Goal: Transaction & Acquisition: Purchase product/service

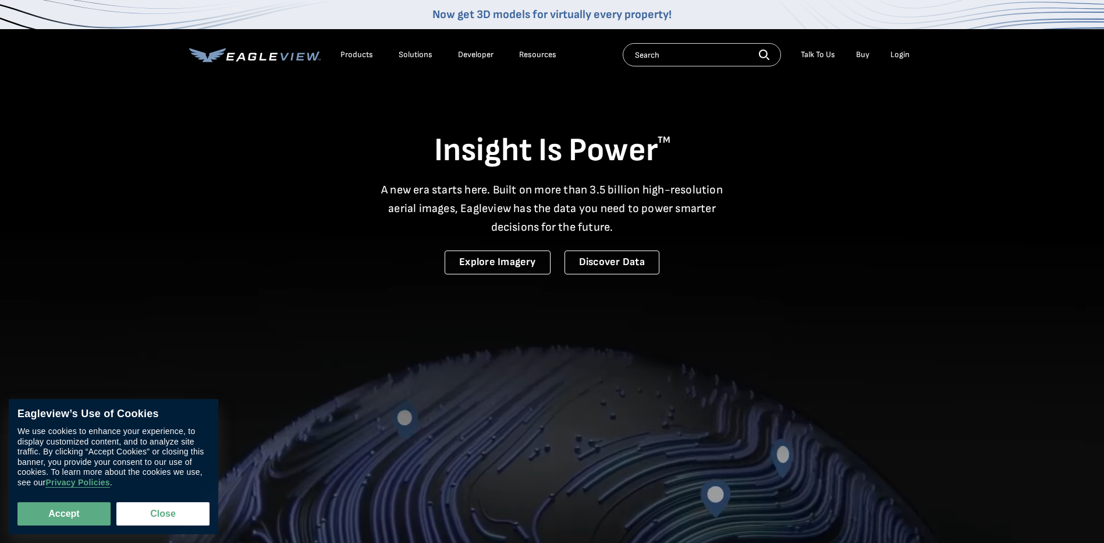
click at [899, 56] on div "Login" at bounding box center [900, 54] width 19 height 10
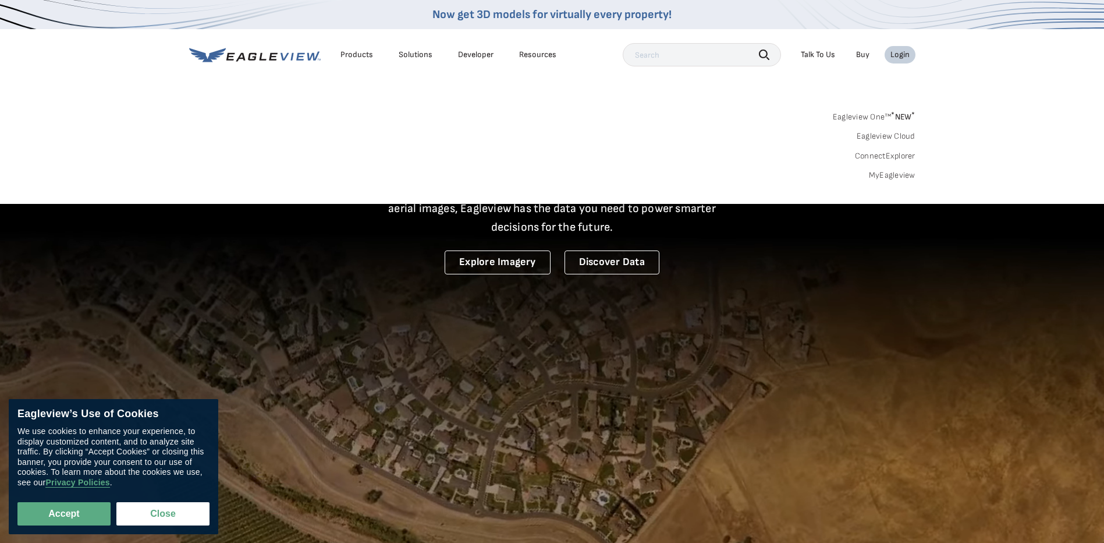
click at [902, 53] on div "Login" at bounding box center [900, 54] width 19 height 10
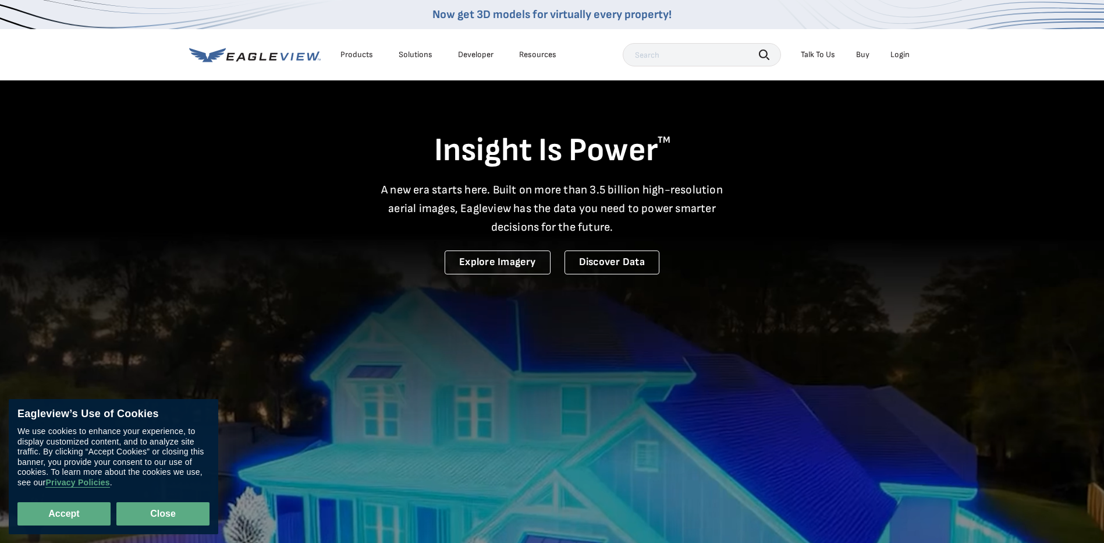
click at [166, 512] on button "Close" at bounding box center [162, 513] width 93 height 23
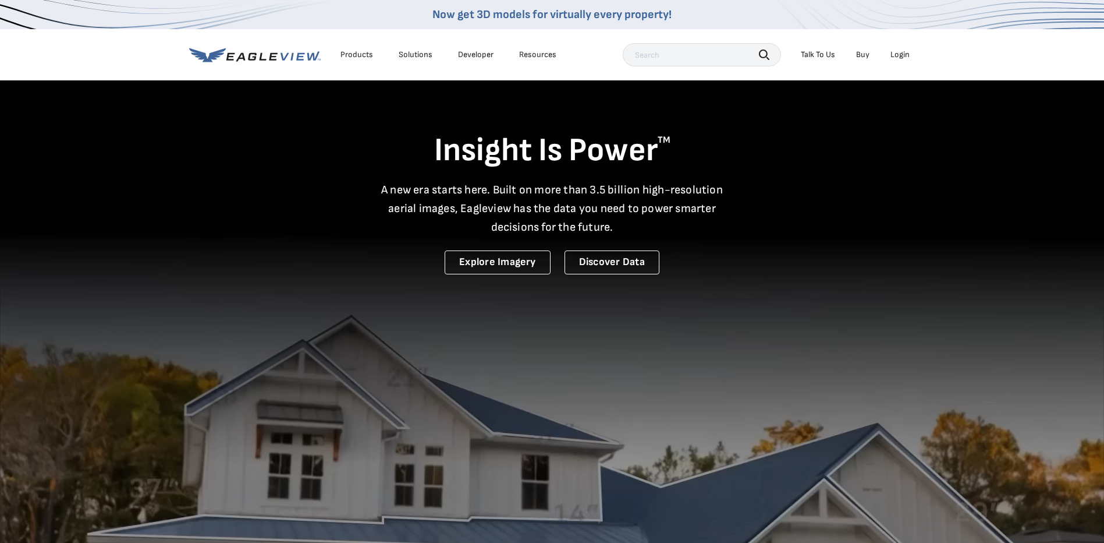
click at [902, 51] on div "Login" at bounding box center [900, 54] width 19 height 10
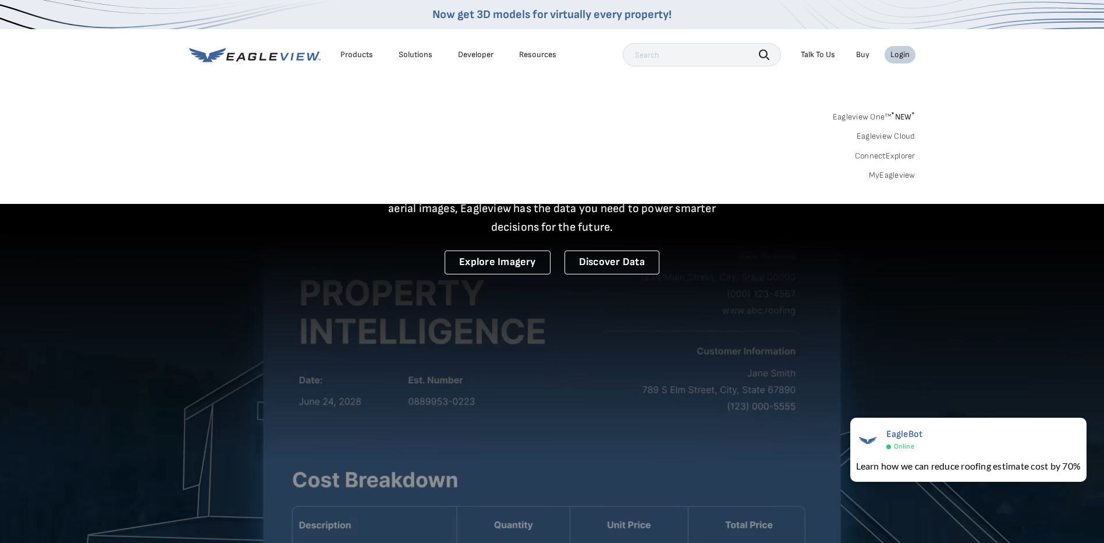
click at [876, 176] on link "MyEagleview" at bounding box center [892, 175] width 47 height 10
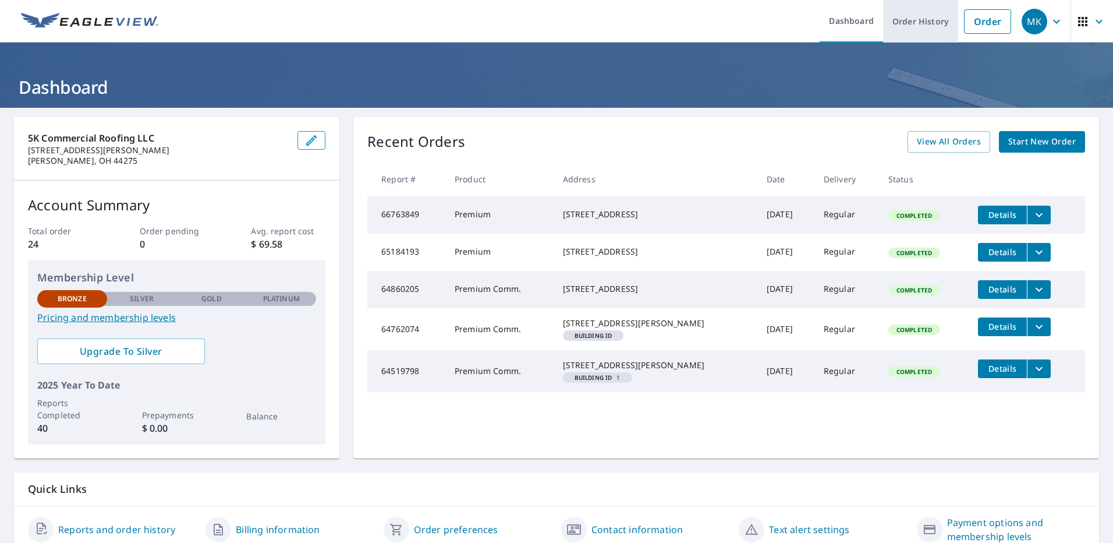
click at [930, 19] on link "Order History" at bounding box center [920, 21] width 75 height 42
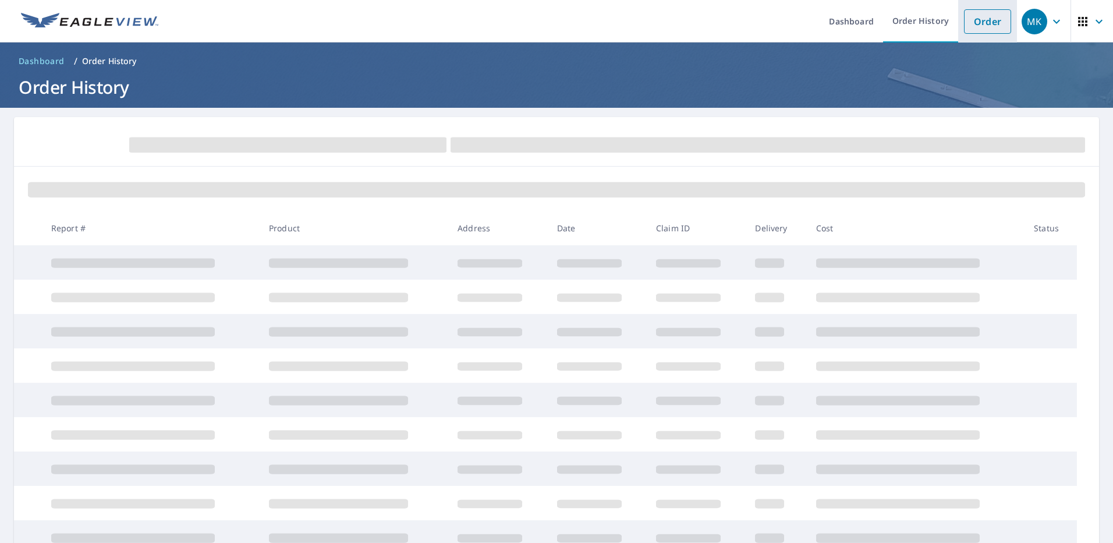
click at [973, 20] on link "Order" at bounding box center [987, 21] width 47 height 24
click at [969, 27] on link "Order" at bounding box center [987, 21] width 47 height 24
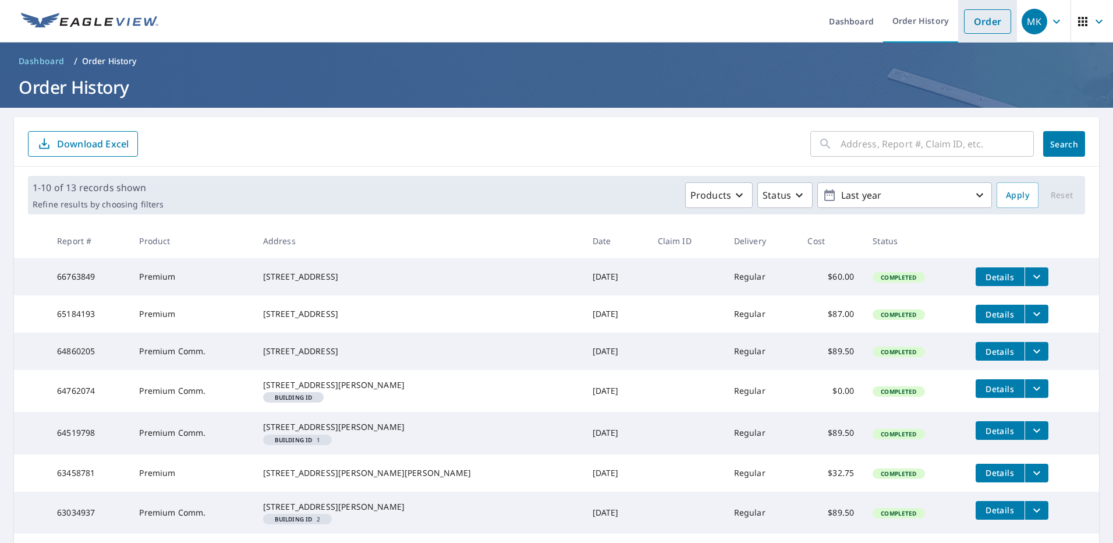
click at [977, 23] on link "Order" at bounding box center [987, 21] width 47 height 24
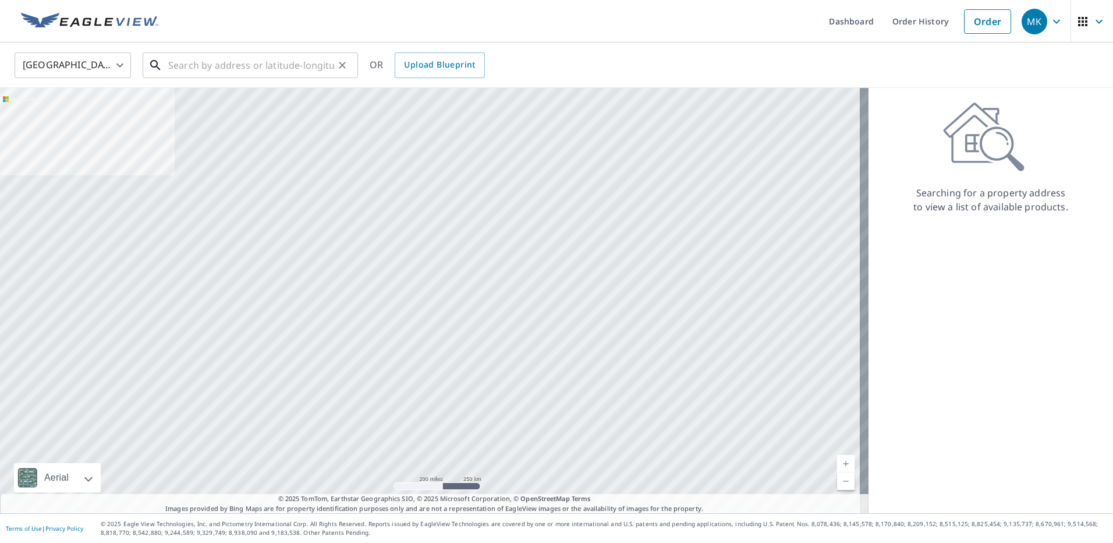
click at [172, 67] on input "text" at bounding box center [251, 65] width 166 height 33
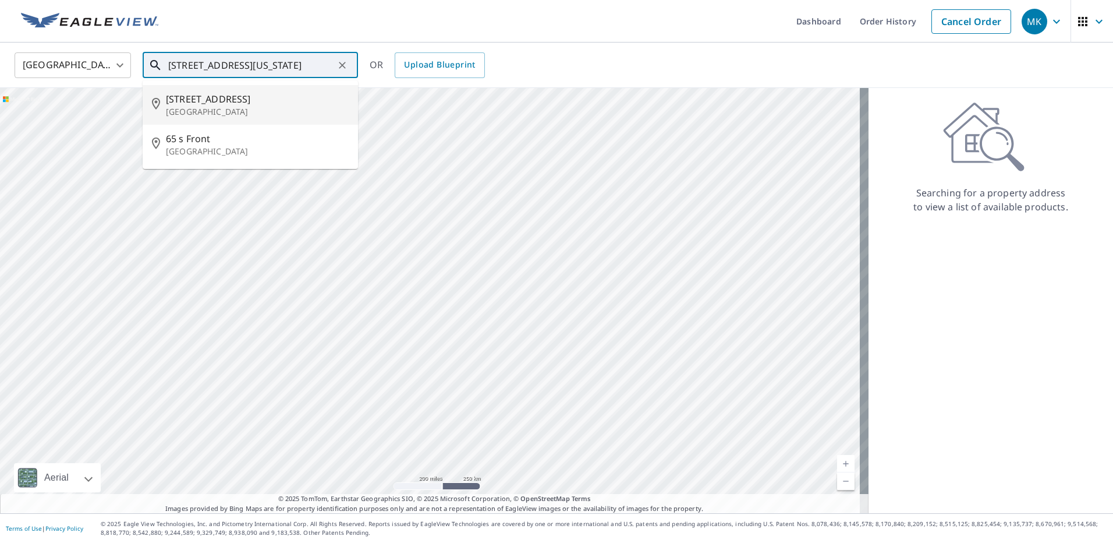
click at [197, 109] on p "[GEOGRAPHIC_DATA]" at bounding box center [257, 112] width 183 height 12
type input "[STREET_ADDRESS]"
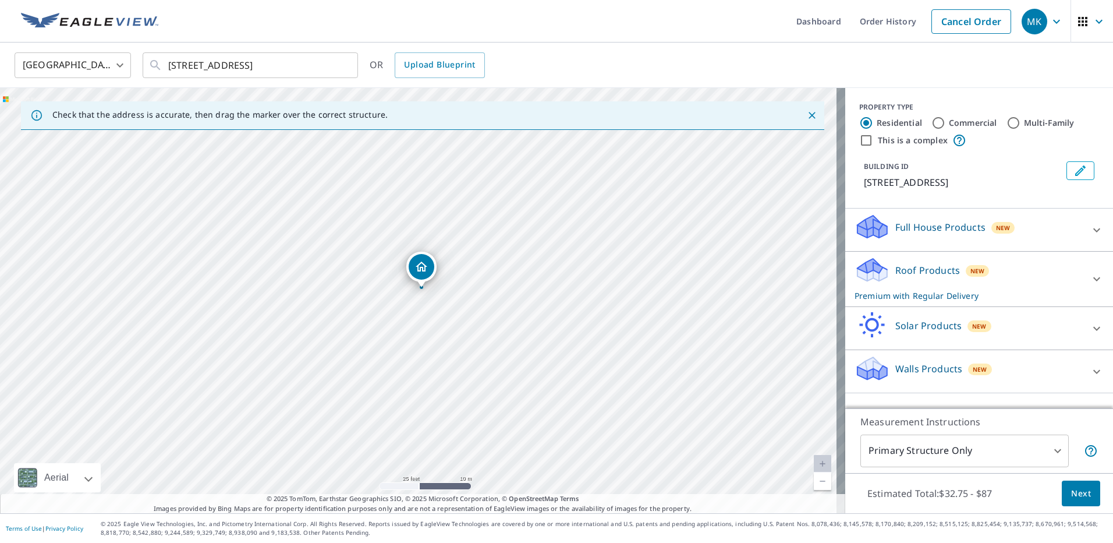
click at [947, 228] on p "Full House Products" at bounding box center [940, 227] width 90 height 14
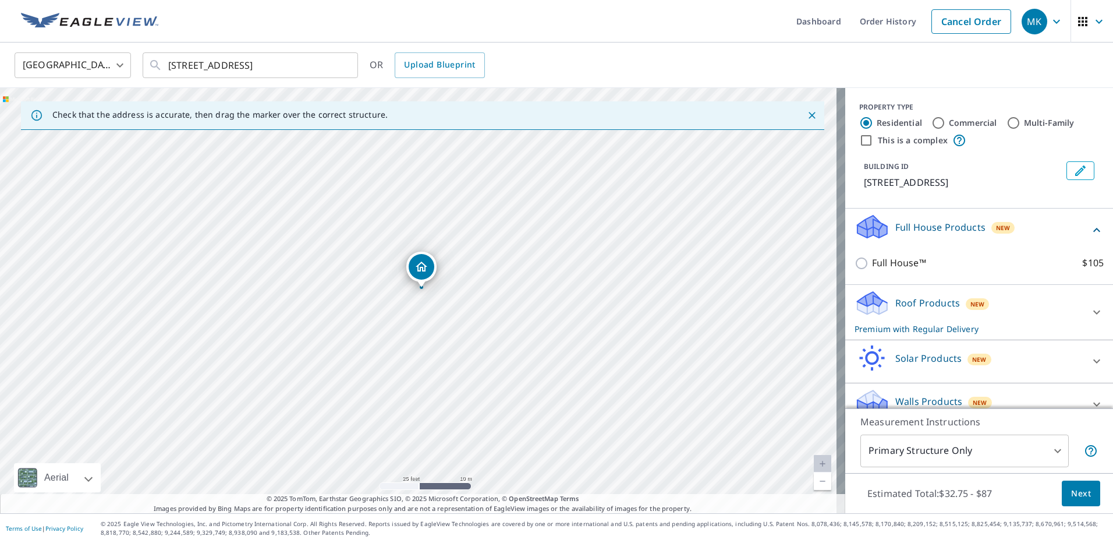
click at [916, 300] on p "Roof Products" at bounding box center [927, 303] width 65 height 14
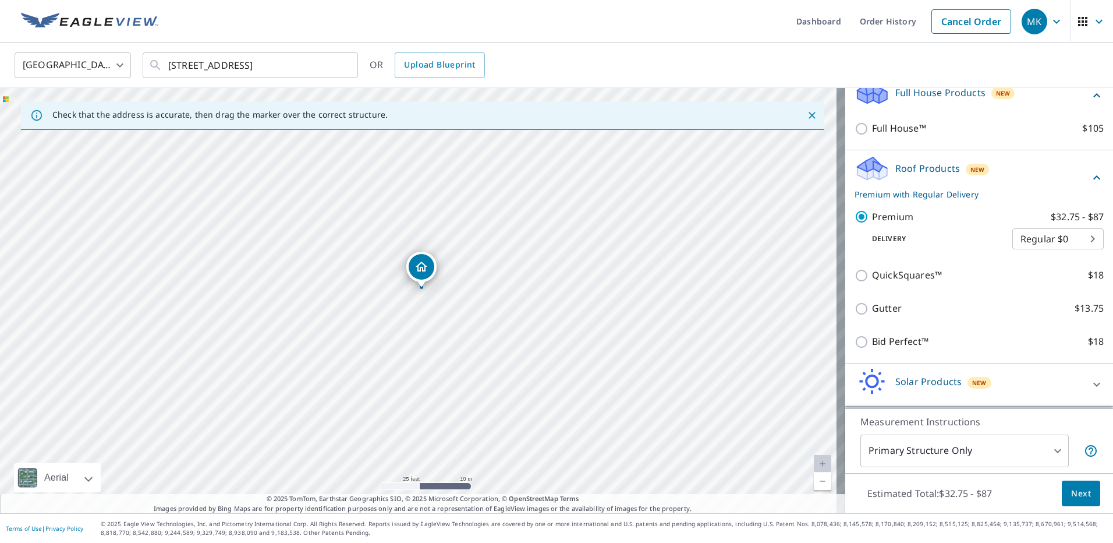
scroll to position [175, 0]
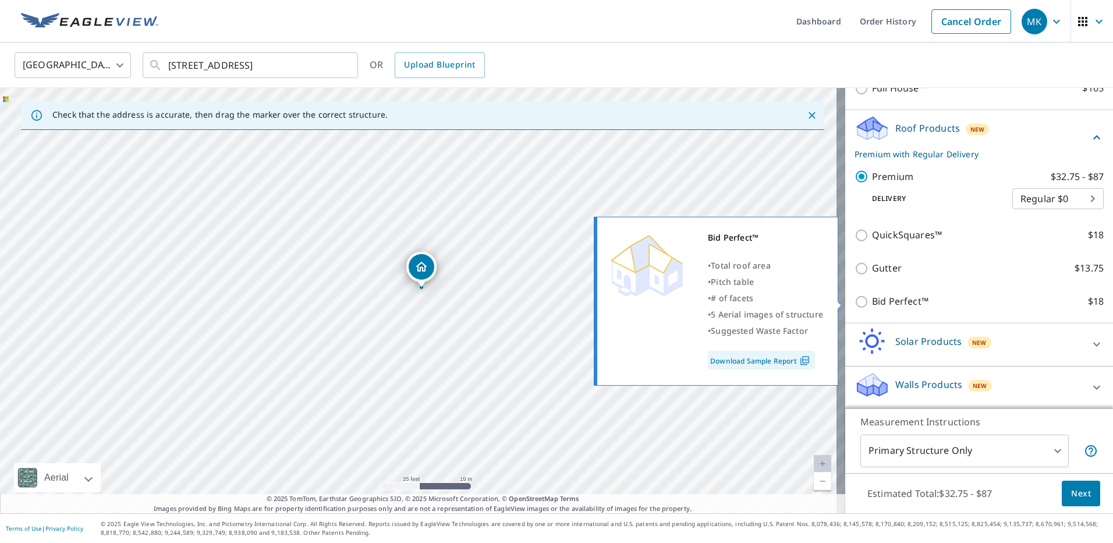
click at [906, 302] on p "Bid Perfect™" at bounding box center [900, 301] width 56 height 15
click at [872, 302] on input "Bid Perfect™ $18" at bounding box center [863, 302] width 17 height 14
checkbox input "true"
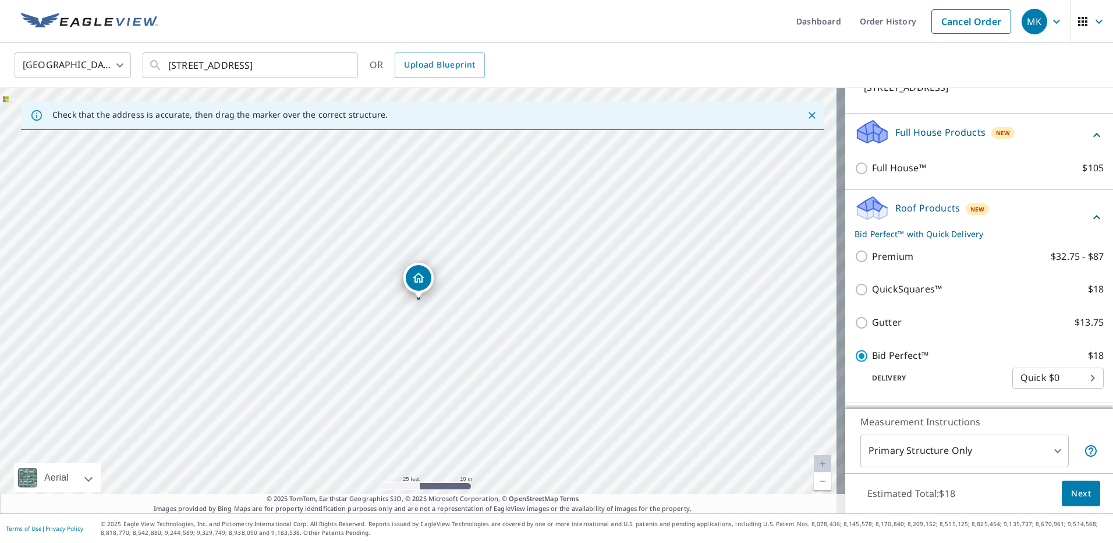
scroll to position [59, 0]
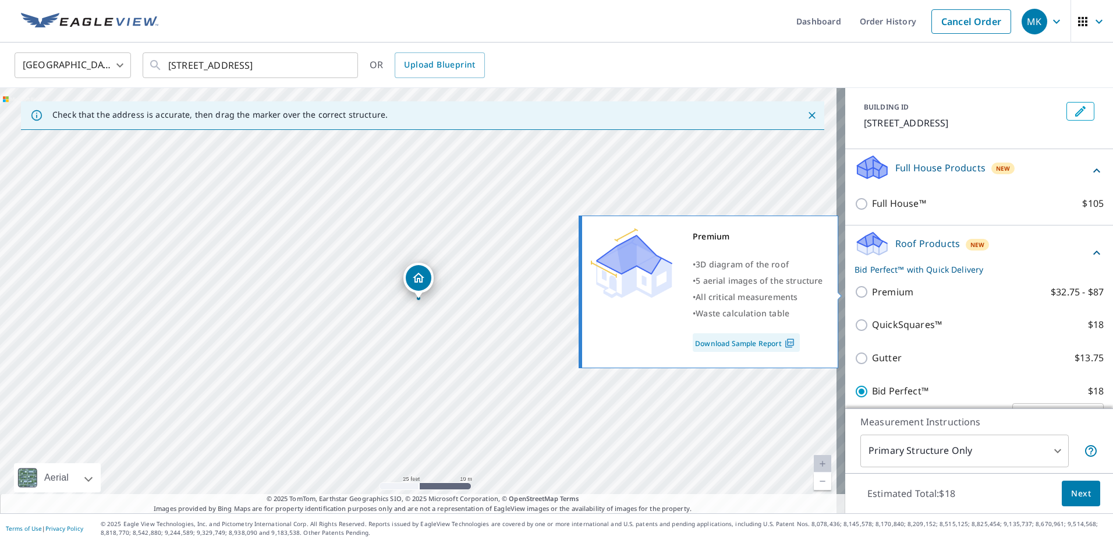
click at [855, 291] on input "Premium $32.75 - $87" at bounding box center [863, 292] width 17 height 14
checkbox input "true"
checkbox input "false"
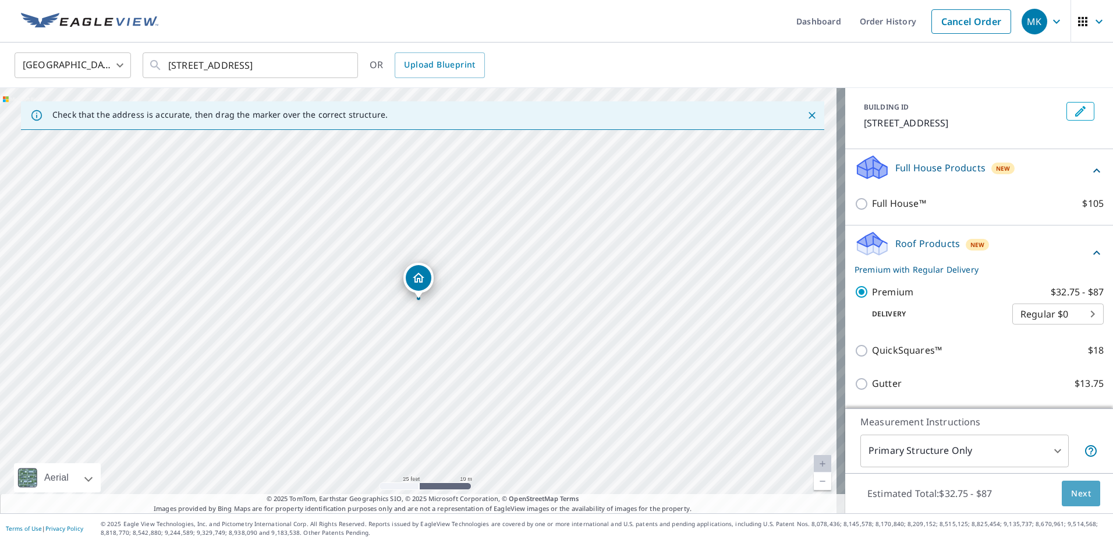
click at [1072, 494] on span "Next" at bounding box center [1081, 493] width 20 height 15
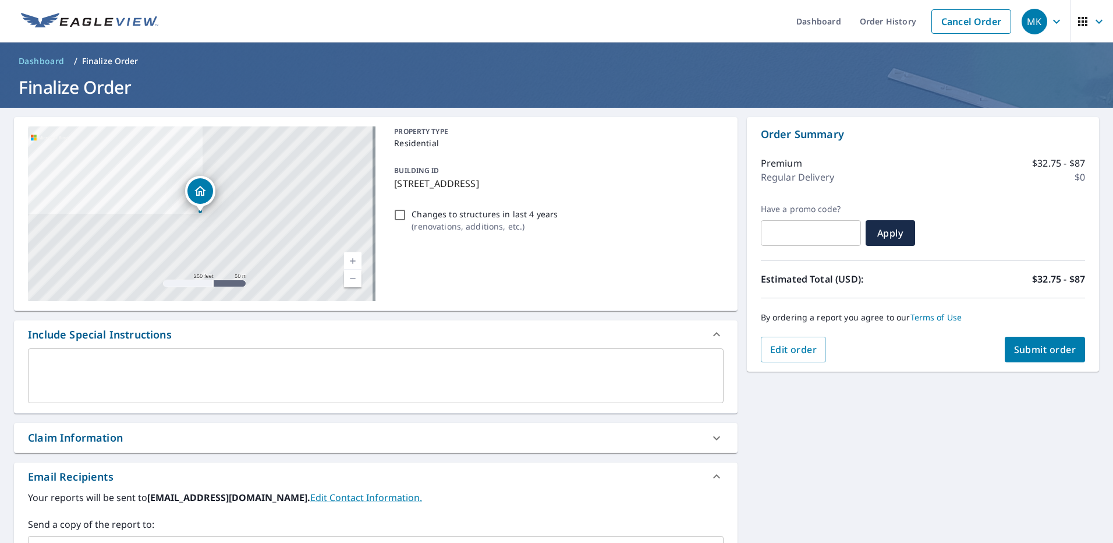
click at [1029, 345] on span "Submit order" at bounding box center [1045, 349] width 62 height 13
checkbox input "true"
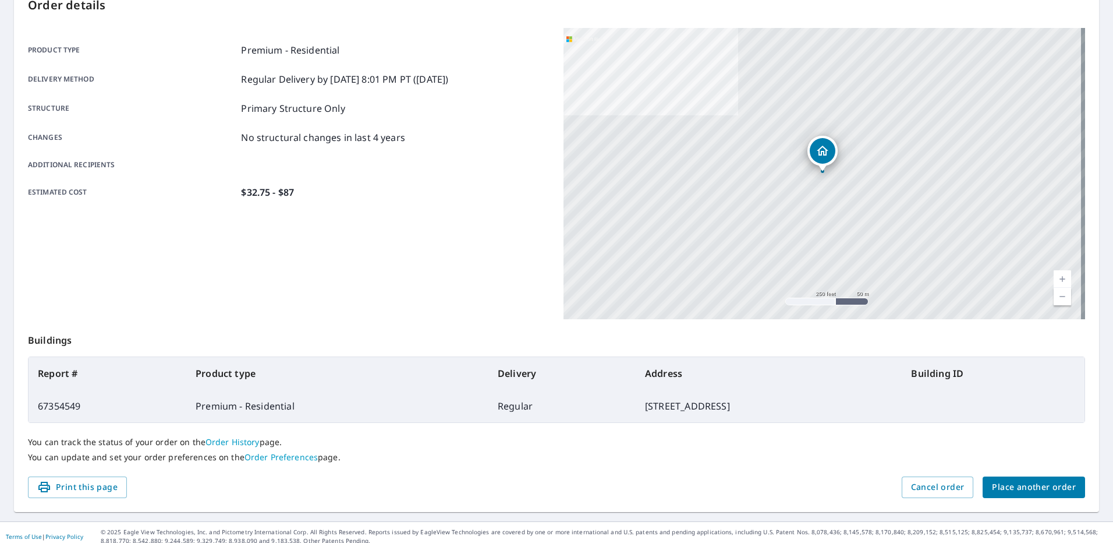
scroll to position [143, 0]
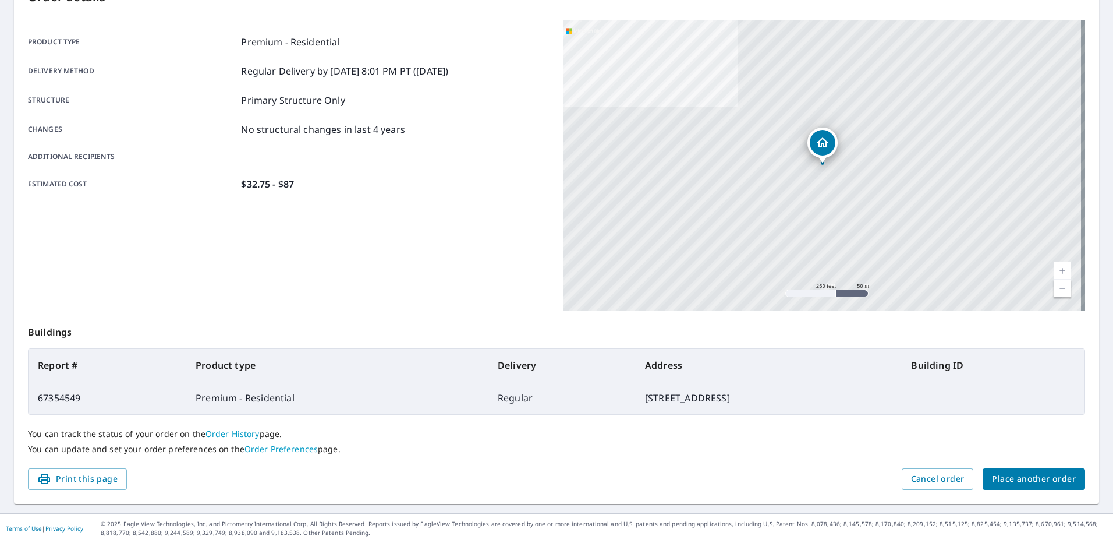
click at [1008, 479] on span "Place another order" at bounding box center [1034, 479] width 84 height 15
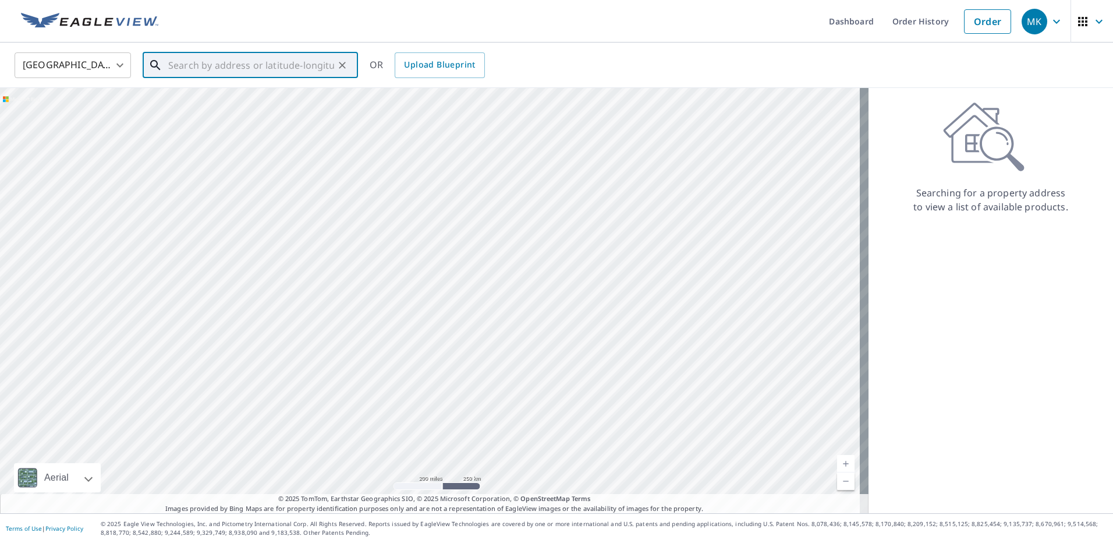
click at [251, 68] on input "text" at bounding box center [251, 65] width 166 height 33
click at [220, 107] on p "[GEOGRAPHIC_DATA], OH 44662" at bounding box center [257, 112] width 183 height 12
type input "[STREET_ADDRESS][PERSON_NAME]"
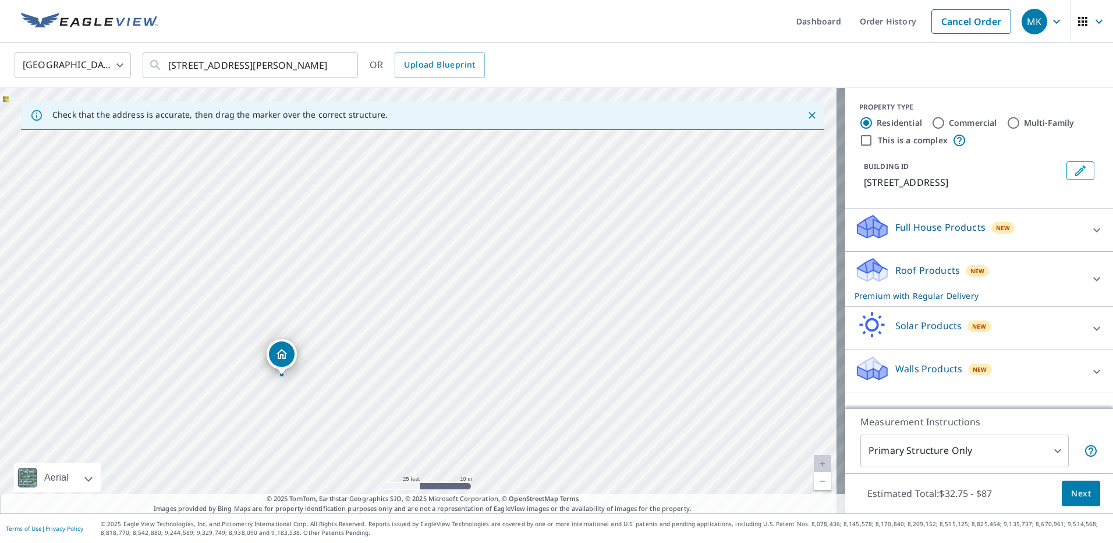
drag, startPoint x: 468, startPoint y: 215, endPoint x: 324, endPoint y: 292, distance: 163.6
click at [324, 292] on div "[STREET_ADDRESS][PERSON_NAME]" at bounding box center [422, 300] width 845 height 425
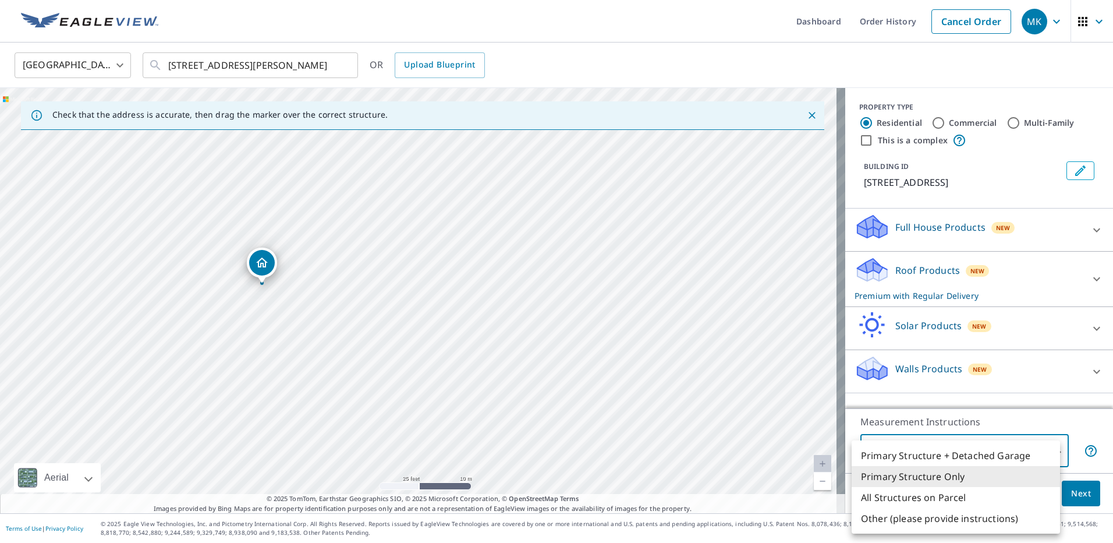
click at [1047, 449] on body "MK MK Dashboard Order History Cancel Order MK [GEOGRAPHIC_DATA] [GEOGRAPHIC_DAT…" at bounding box center [556, 271] width 1113 height 543
click at [908, 518] on li "Other (please provide instructions)" at bounding box center [956, 518] width 208 height 21
type input "5"
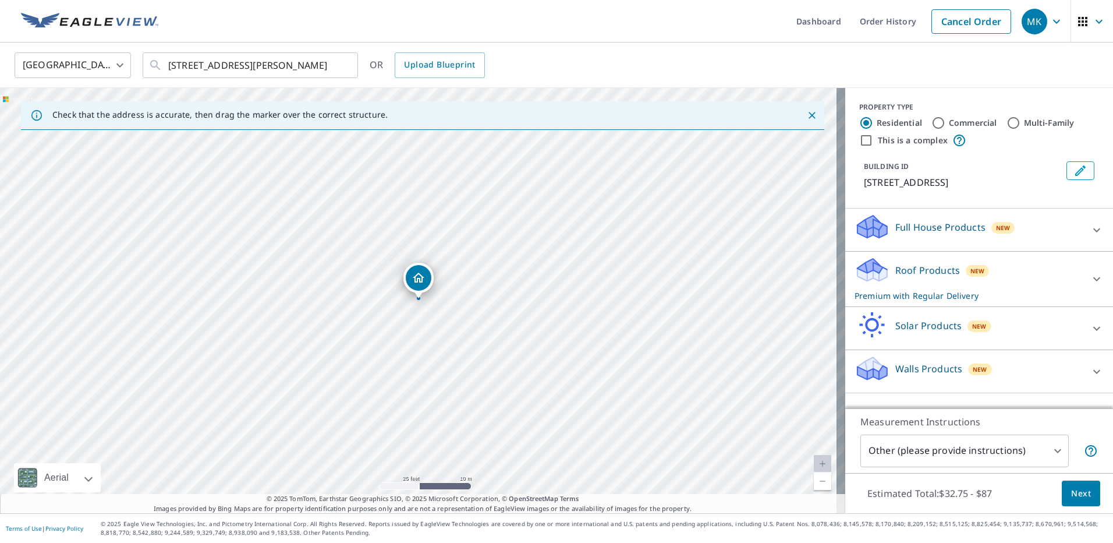
click at [918, 271] on p "Roof Products" at bounding box center [927, 270] width 65 height 14
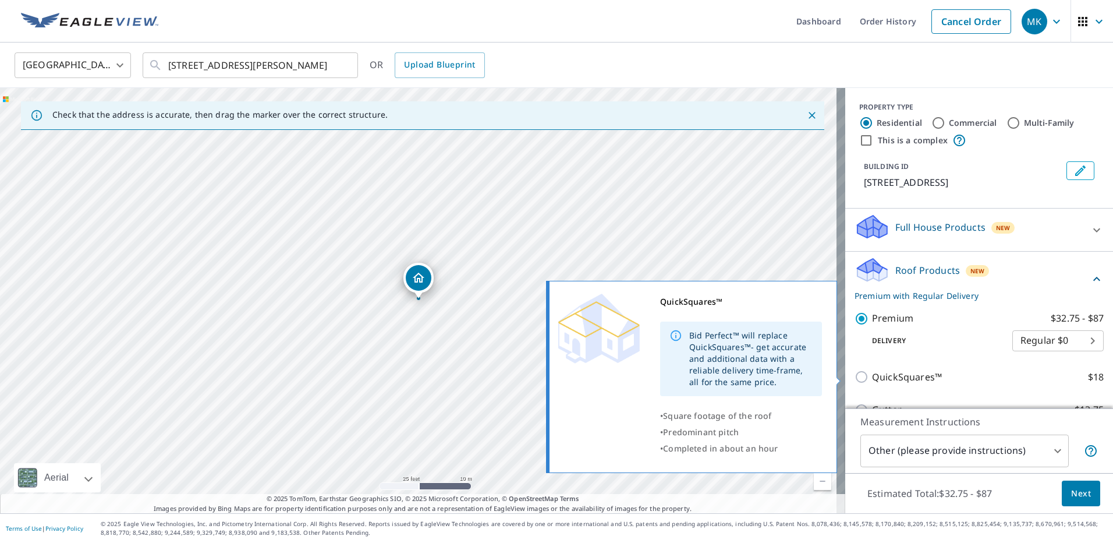
click at [855, 375] on input "QuickSquares™ $18" at bounding box center [863, 377] width 17 height 14
checkbox input "true"
type input "1"
checkbox input "false"
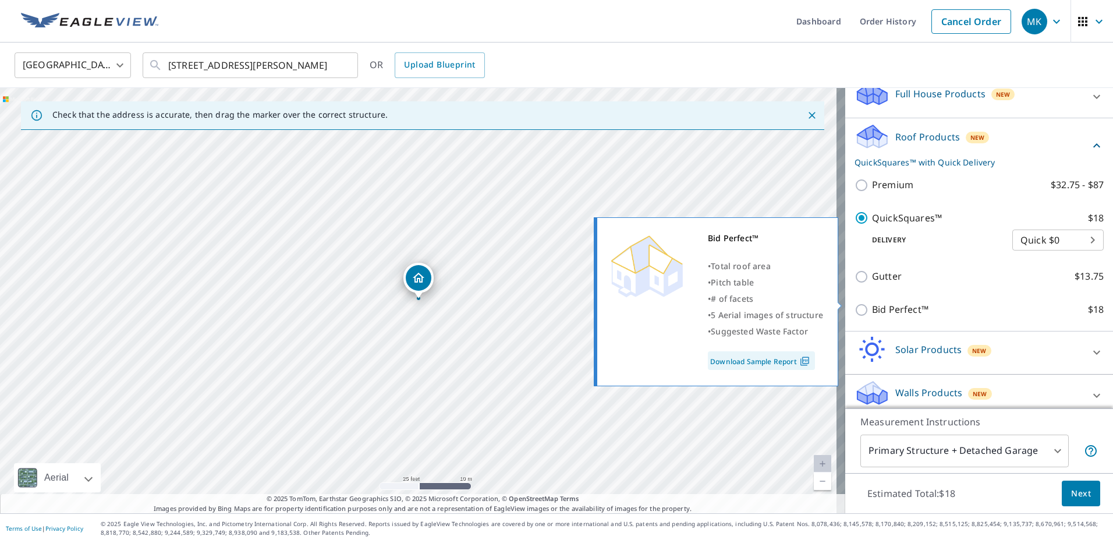
scroll to position [143, 0]
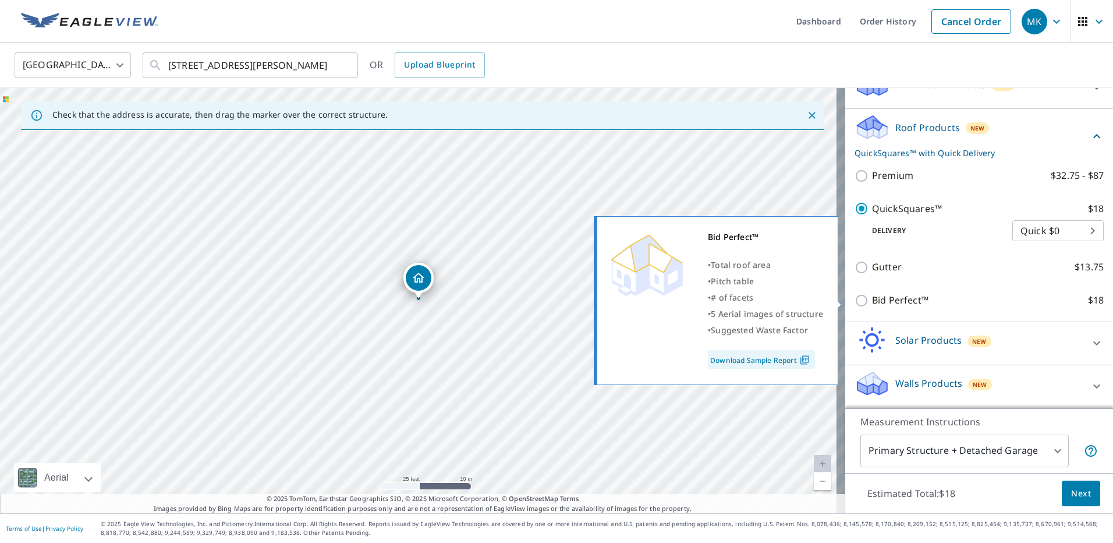
click at [855, 300] on input "Bid Perfect™ $18" at bounding box center [863, 300] width 17 height 14
checkbox input "true"
checkbox input "false"
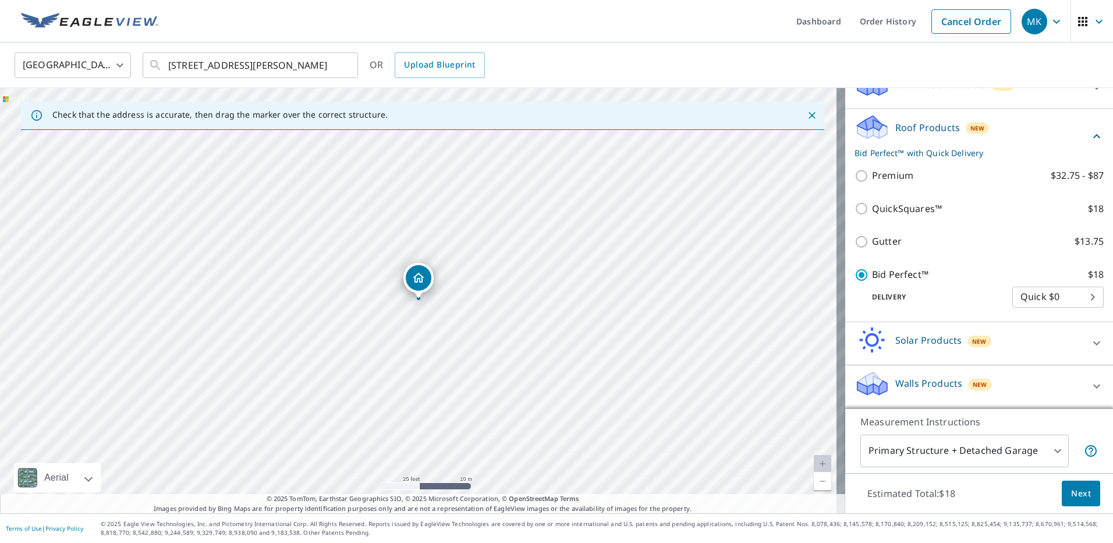
click at [1050, 448] on body "MK MK Dashboard Order History Cancel Order MK [GEOGRAPHIC_DATA] [GEOGRAPHIC_DAT…" at bounding box center [556, 271] width 1113 height 543
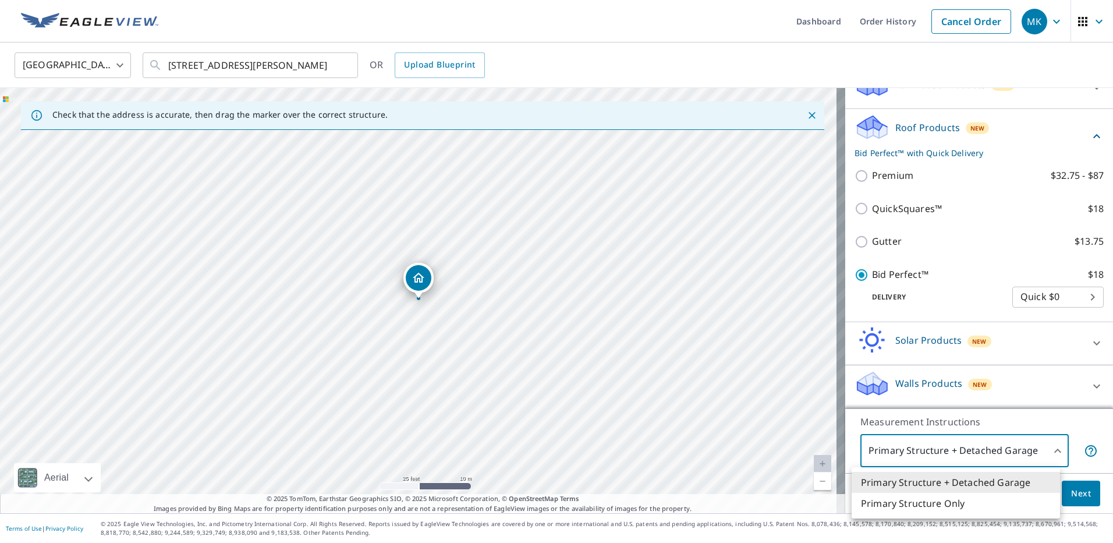
drag, startPoint x: 509, startPoint y: 201, endPoint x: 466, endPoint y: 267, distance: 77.8
click at [472, 270] on div at bounding box center [556, 271] width 1113 height 543
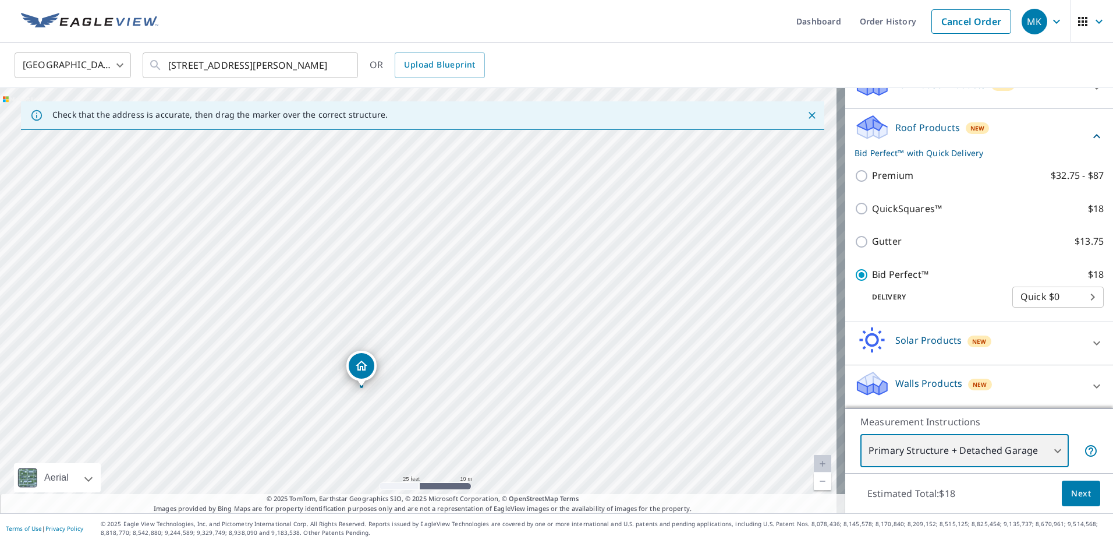
drag, startPoint x: 479, startPoint y: 231, endPoint x: 421, endPoint y: 320, distance: 105.6
click at [421, 320] on div "[STREET_ADDRESS][PERSON_NAME]" at bounding box center [422, 300] width 845 height 425
click at [1051, 450] on body "MK MK Dashboard Order History Cancel Order MK [GEOGRAPHIC_DATA] [GEOGRAPHIC_DAT…" at bounding box center [556, 271] width 1113 height 543
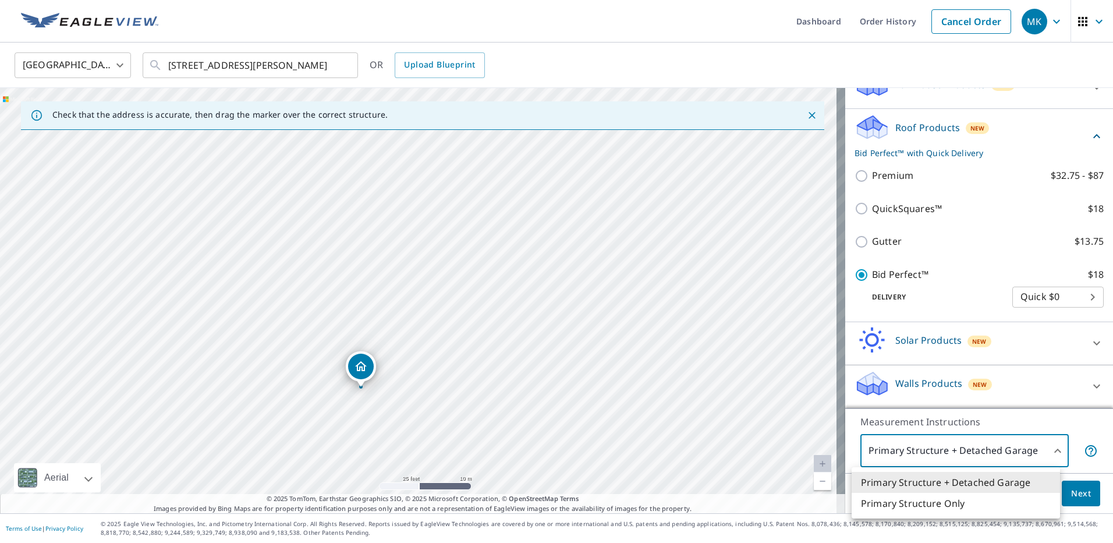
click at [1019, 390] on div at bounding box center [556, 271] width 1113 height 543
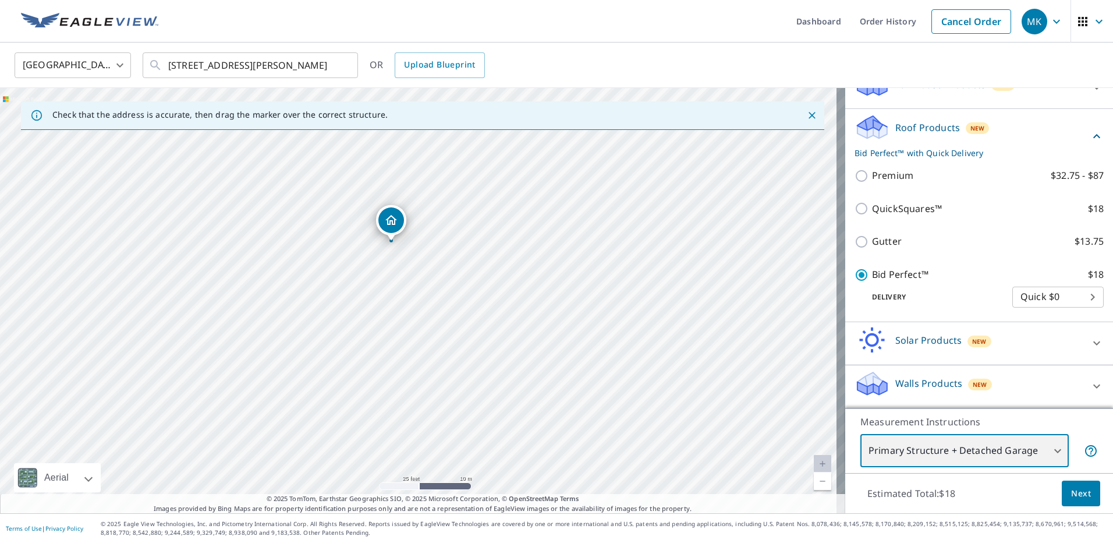
drag, startPoint x: 367, startPoint y: 423, endPoint x: 397, endPoint y: 277, distance: 149.2
click at [397, 277] on div "[STREET_ADDRESS][PERSON_NAME]" at bounding box center [422, 300] width 845 height 425
drag, startPoint x: 286, startPoint y: 380, endPoint x: 266, endPoint y: 447, distance: 70.4
click at [266, 447] on div "[STREET_ADDRESS][PERSON_NAME]" at bounding box center [422, 300] width 845 height 425
drag, startPoint x: 354, startPoint y: 330, endPoint x: 311, endPoint y: 430, distance: 108.8
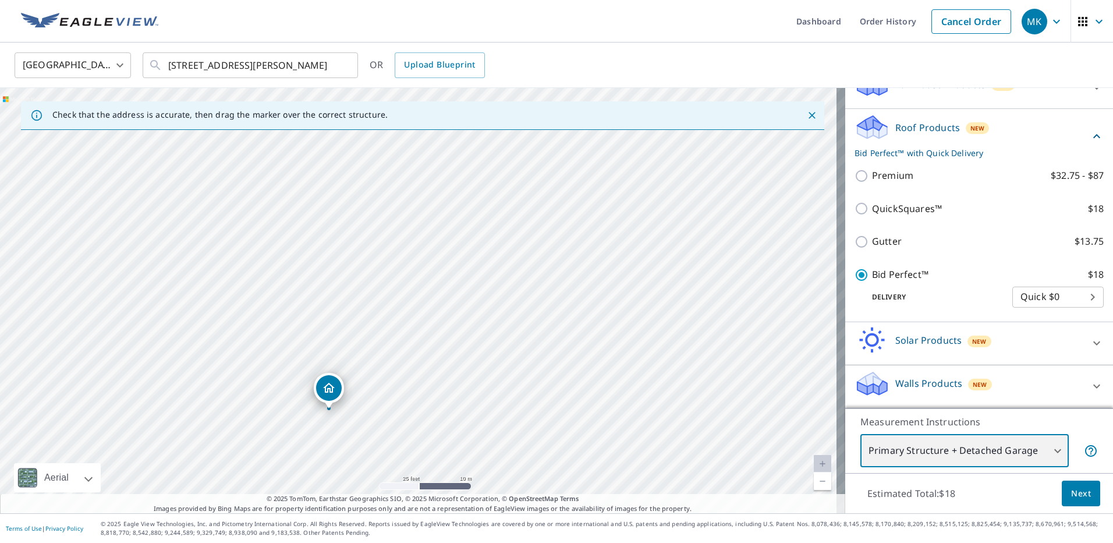
click at [311, 430] on div "[STREET_ADDRESS][PERSON_NAME]" at bounding box center [422, 300] width 845 height 425
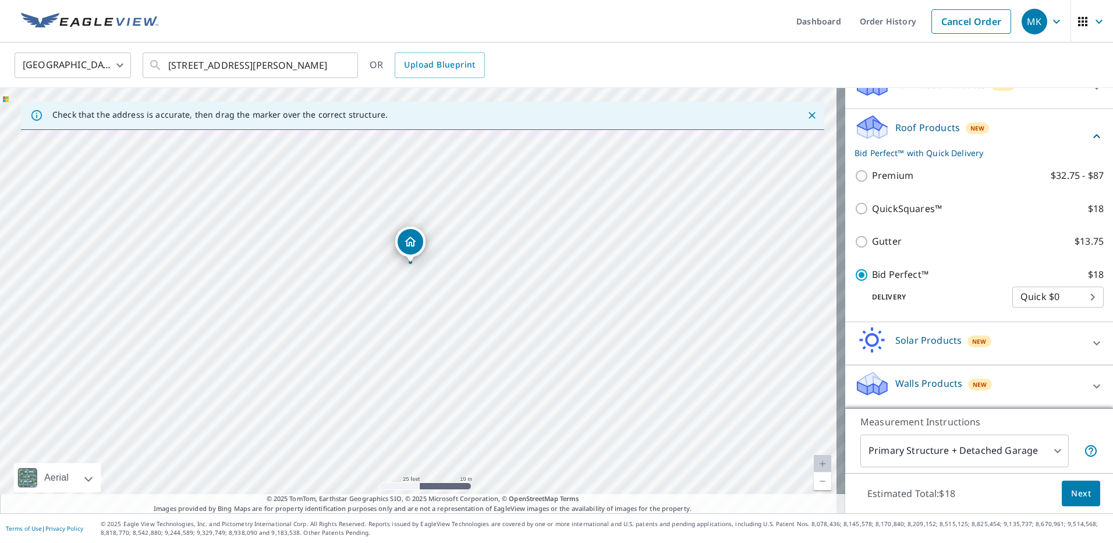
drag, startPoint x: 322, startPoint y: 392, endPoint x: 403, endPoint y: 246, distance: 167.3
click at [1051, 452] on body "MK MK Dashboard Order History Cancel Order MK [GEOGRAPHIC_DATA] [GEOGRAPHIC_DAT…" at bounding box center [556, 271] width 1113 height 543
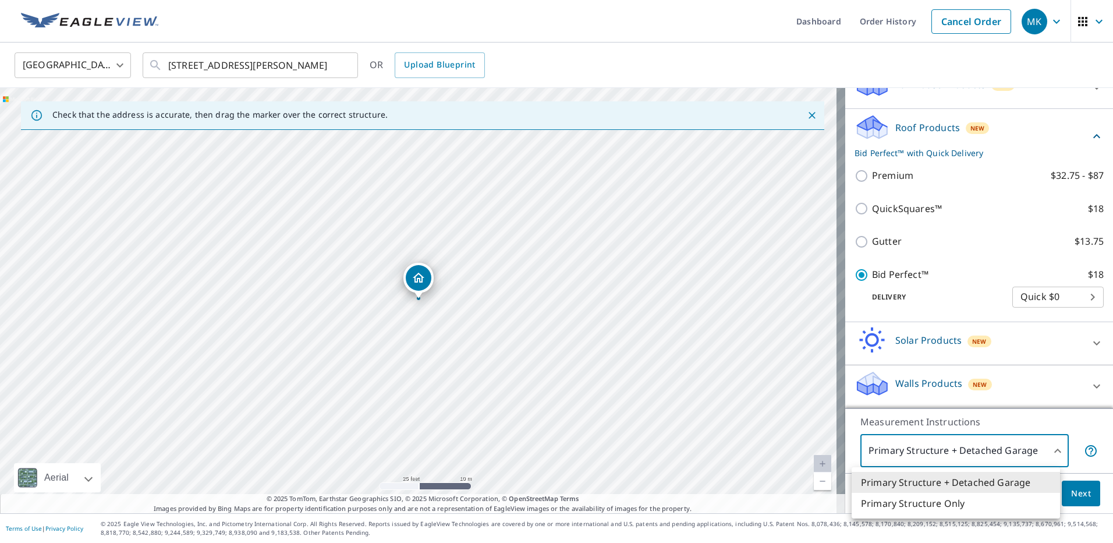
click at [945, 286] on div at bounding box center [556, 271] width 1113 height 543
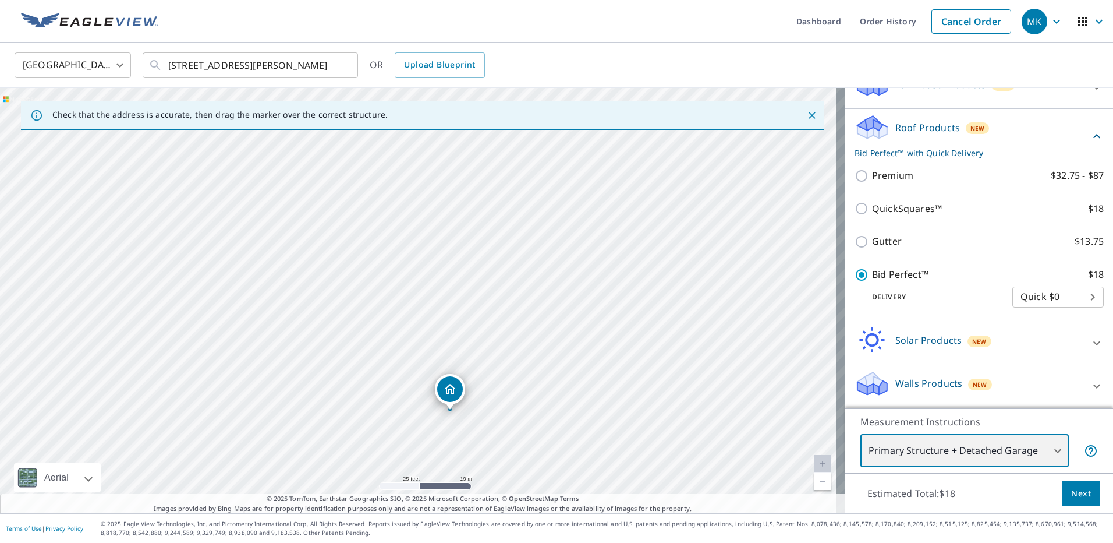
drag, startPoint x: 311, startPoint y: 155, endPoint x: 343, endPoint y: 267, distance: 115.6
click at [343, 267] on div "[STREET_ADDRESS][PERSON_NAME]" at bounding box center [422, 300] width 845 height 425
drag, startPoint x: 531, startPoint y: 357, endPoint x: 548, endPoint y: 308, distance: 51.7
click at [548, 308] on div "[STREET_ADDRESS][PERSON_NAME]" at bounding box center [422, 300] width 845 height 425
drag, startPoint x: 619, startPoint y: 258, endPoint x: 598, endPoint y: 267, distance: 22.7
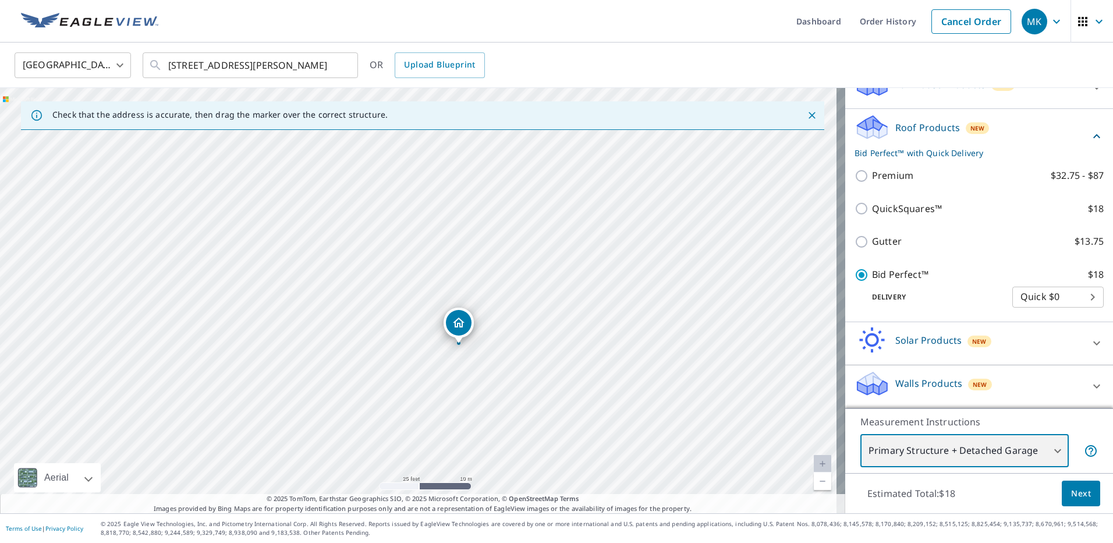
click at [598, 267] on div "[STREET_ADDRESS][PERSON_NAME]" at bounding box center [422, 300] width 845 height 425
click at [973, 459] on body "MK MK Dashboard Order History Cancel Order MK [GEOGRAPHIC_DATA] [GEOGRAPHIC_DAT…" at bounding box center [556, 271] width 1113 height 543
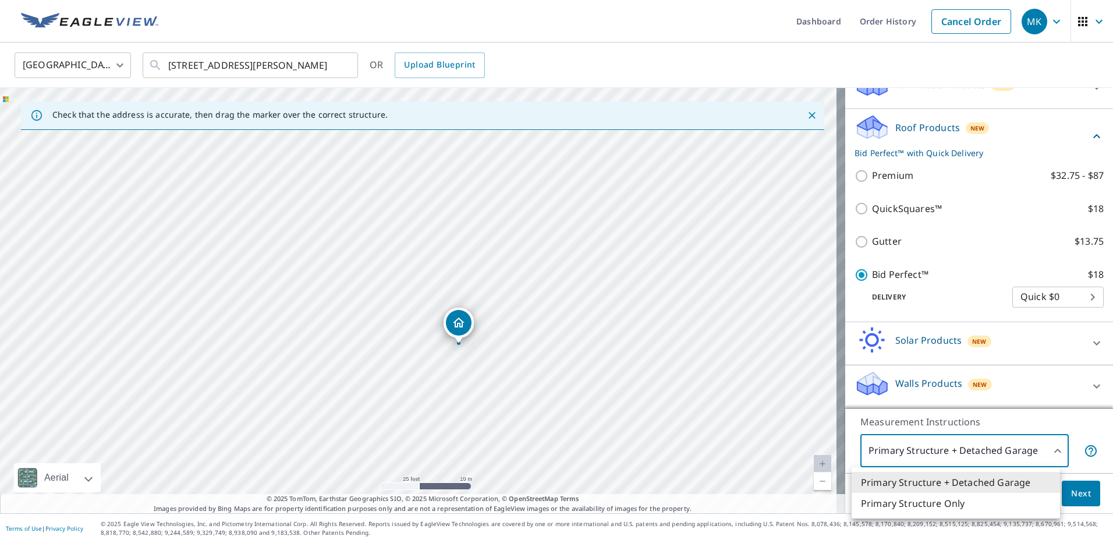
click at [1049, 449] on div at bounding box center [556, 271] width 1113 height 543
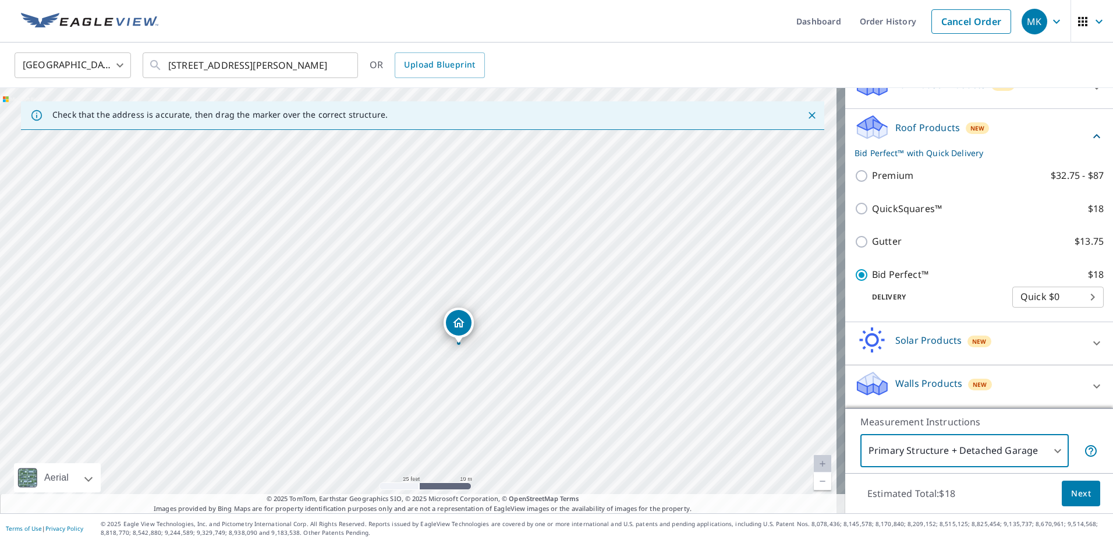
click at [1049, 449] on body "MK MK Dashboard Order History Cancel Order MK [GEOGRAPHIC_DATA] [GEOGRAPHIC_DAT…" at bounding box center [556, 271] width 1113 height 543
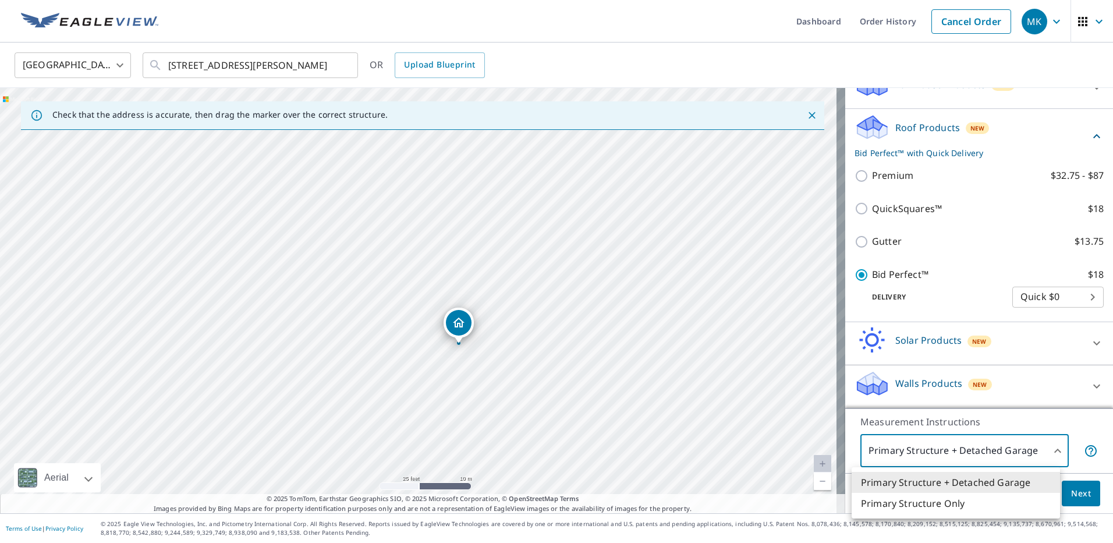
click at [1049, 449] on div at bounding box center [556, 271] width 1113 height 543
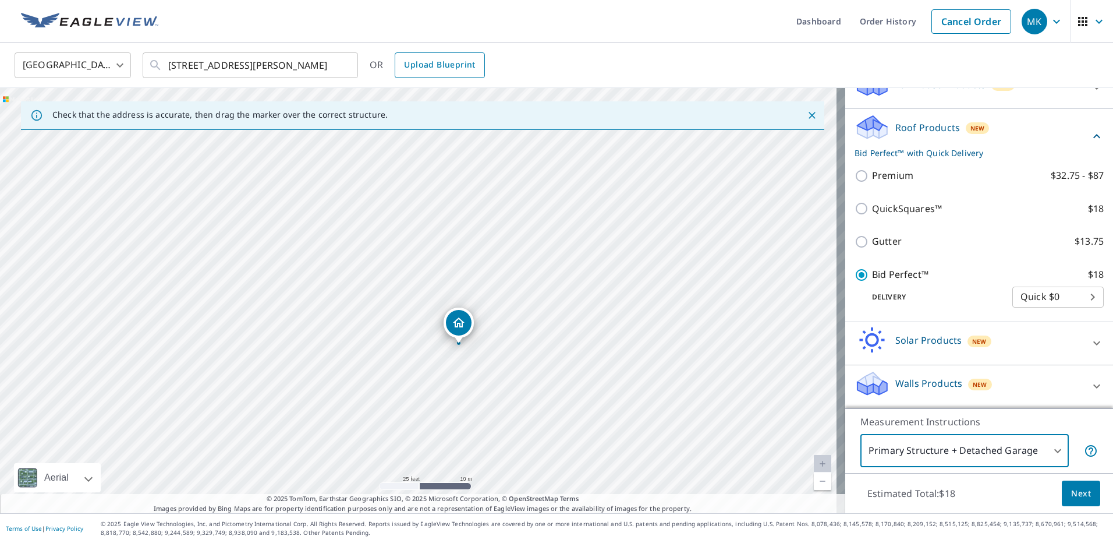
click at [426, 66] on span "Upload Blueprint" at bounding box center [439, 65] width 71 height 15
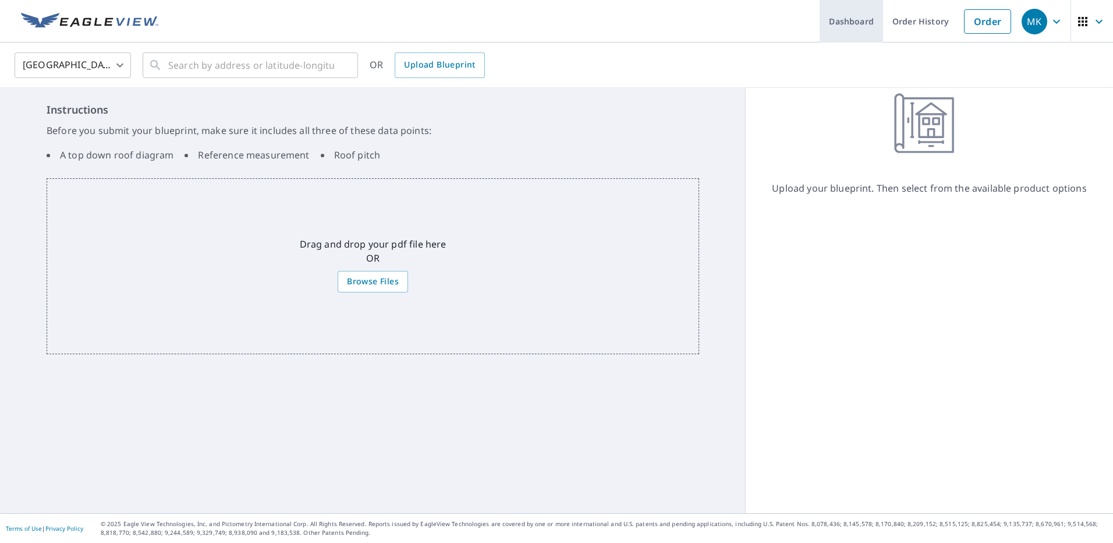
click at [843, 23] on link "Dashboard" at bounding box center [851, 21] width 63 height 42
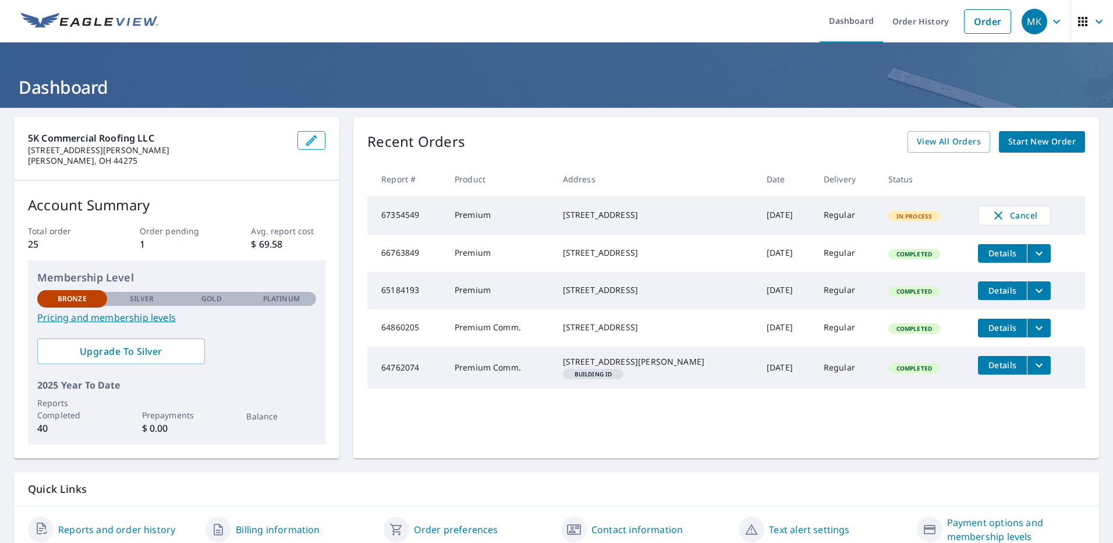
click at [1033, 142] on span "Start New Order" at bounding box center [1042, 141] width 68 height 15
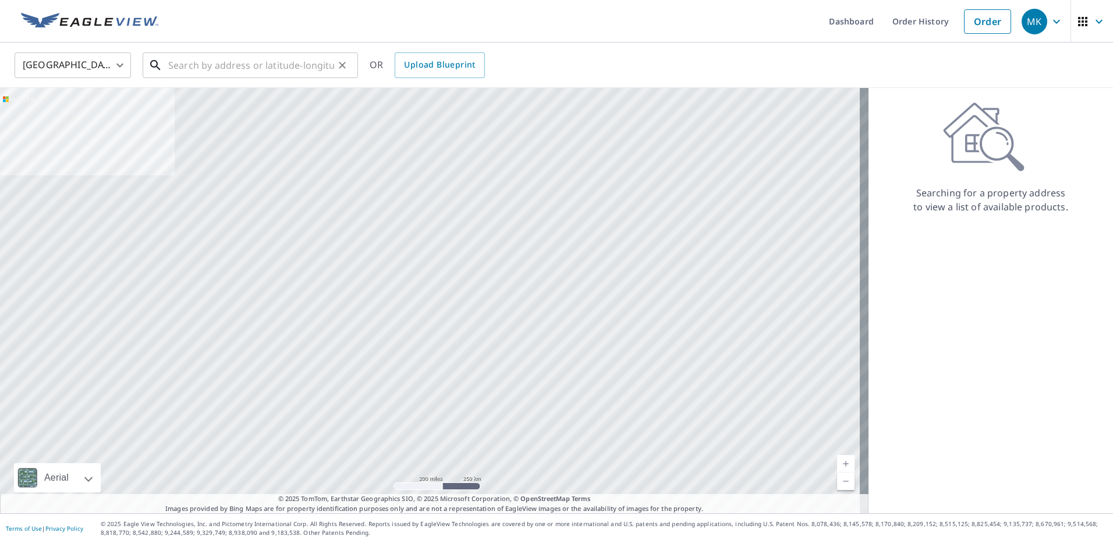
click at [190, 64] on input "text" at bounding box center [251, 65] width 166 height 33
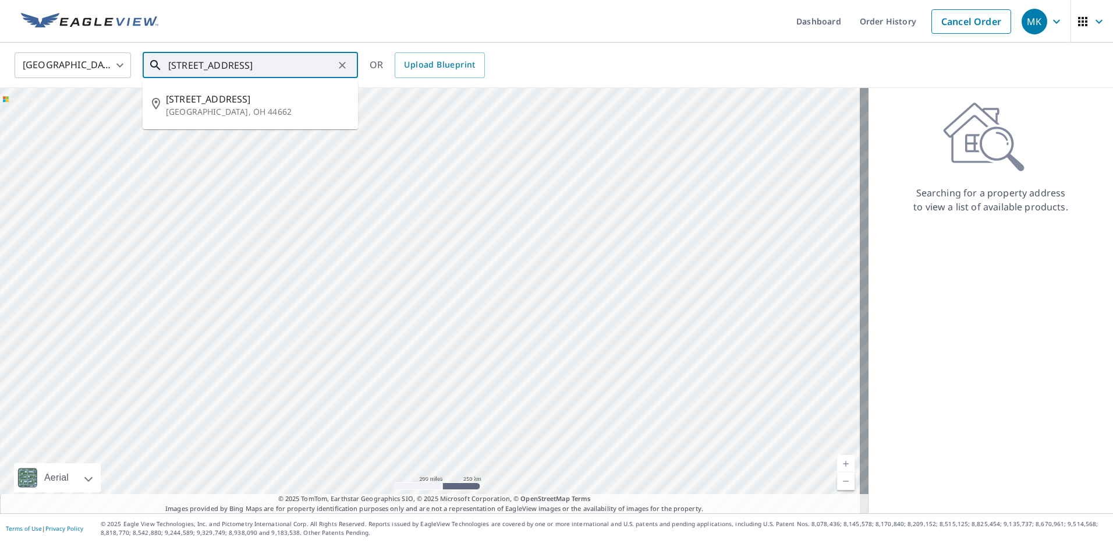
click at [226, 97] on span "[STREET_ADDRESS]" at bounding box center [257, 99] width 183 height 14
type input "[STREET_ADDRESS][PERSON_NAME]"
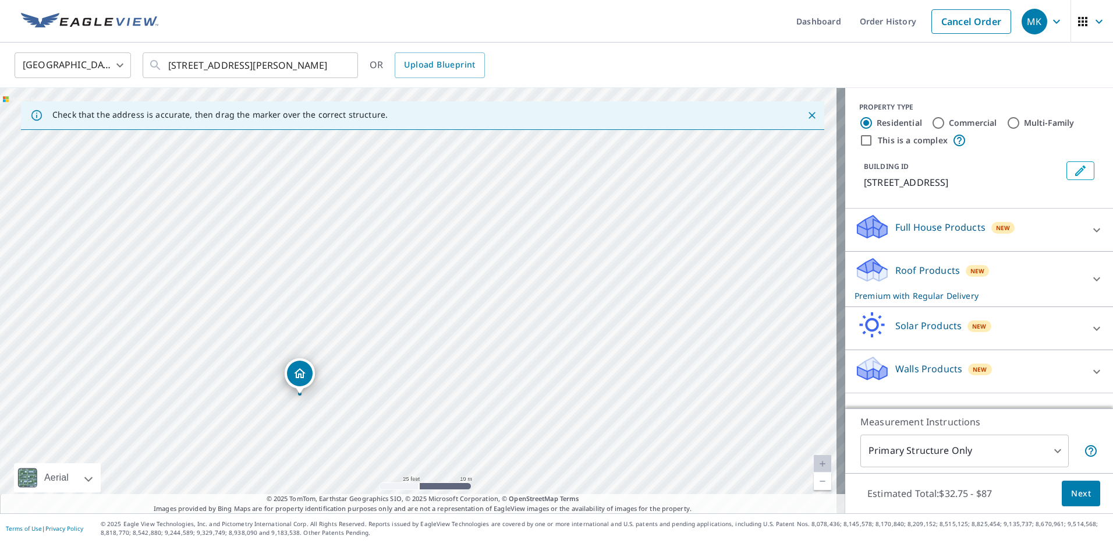
drag, startPoint x: 412, startPoint y: 238, endPoint x: 229, endPoint y: 352, distance: 216.3
click at [229, 352] on div "[STREET_ADDRESS][PERSON_NAME]" at bounding box center [422, 300] width 845 height 425
drag, startPoint x: 299, startPoint y: 369, endPoint x: 380, endPoint y: 228, distance: 162.2
click at [1007, 122] on input "Multi-Family" at bounding box center [1014, 123] width 14 height 14
radio input "true"
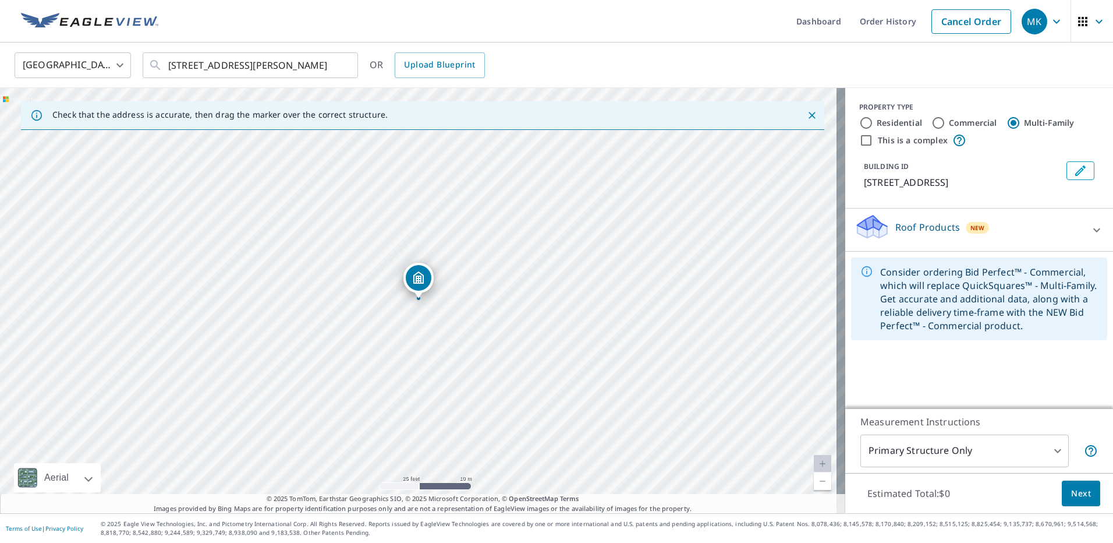
click at [1050, 447] on body "MK MK Dashboard Order History Cancel Order MK United States US ​ 560 Park St NW…" at bounding box center [556, 271] width 1113 height 543
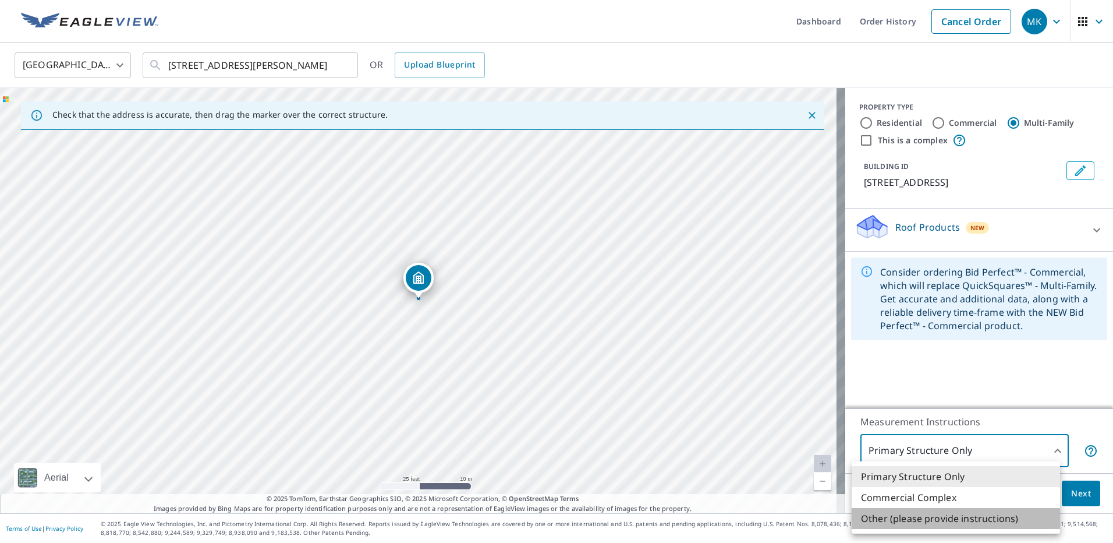
click at [926, 519] on li "Other (please provide instructions)" at bounding box center [956, 518] width 208 height 21
type input "5"
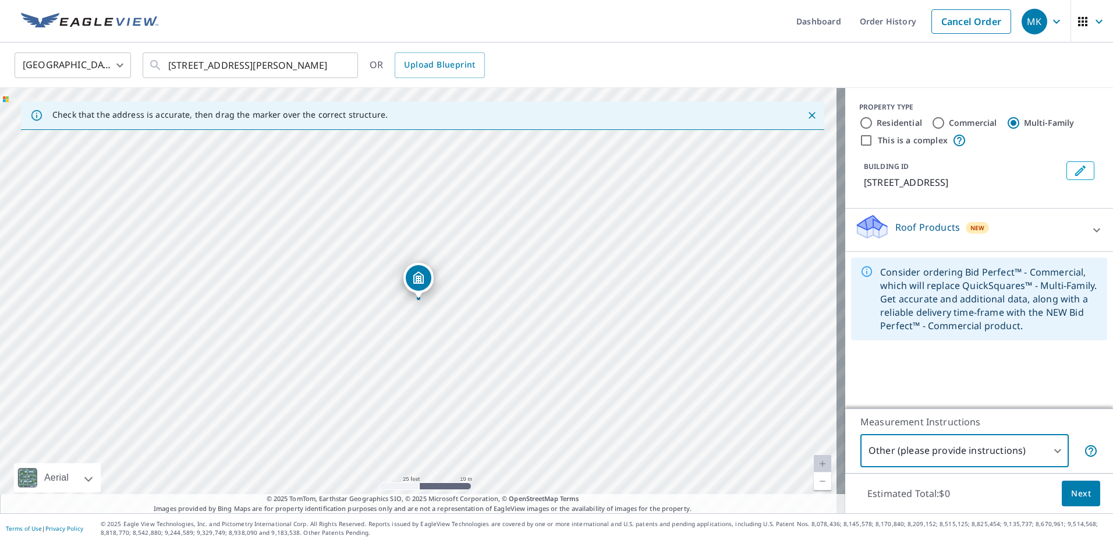
click at [937, 224] on p "Roof Products" at bounding box center [927, 227] width 65 height 14
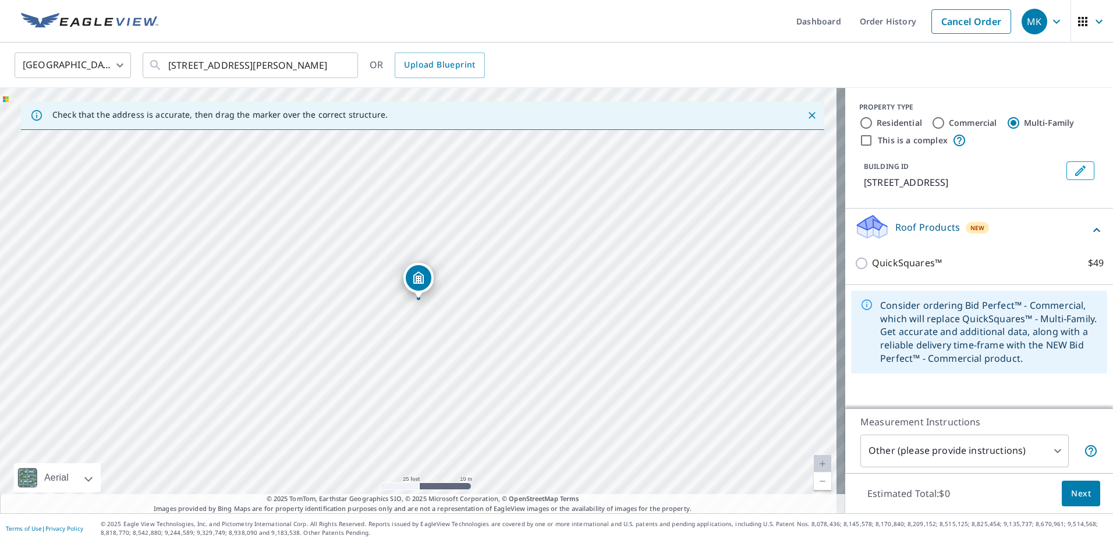
click at [962, 387] on div "PROPERTY TYPE Residential Commercial Multi-Family This is a complex BUILDING ID…" at bounding box center [979, 248] width 268 height 320
click at [1090, 225] on icon at bounding box center [1097, 230] width 14 height 14
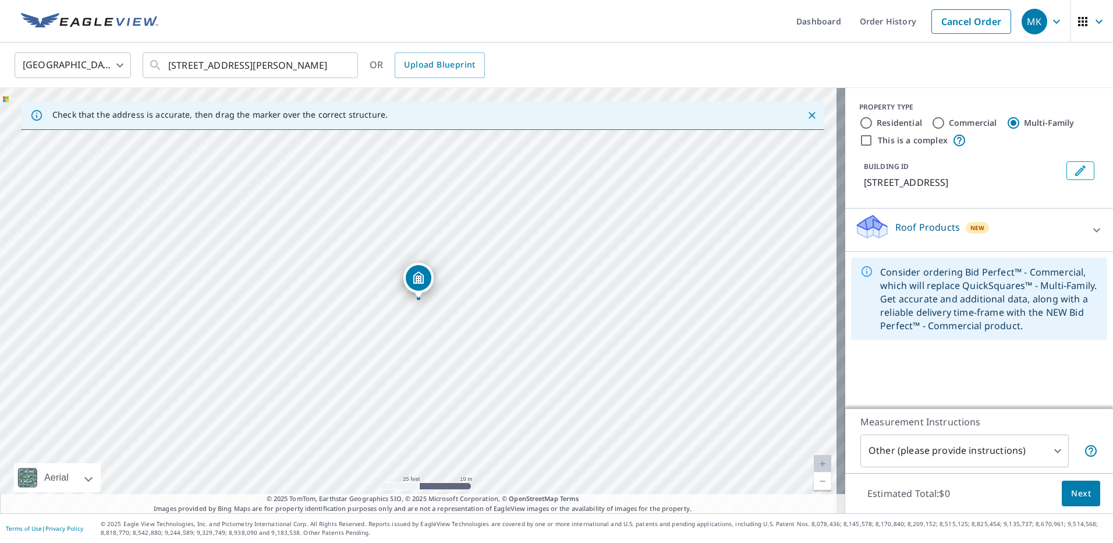
click at [1093, 231] on icon at bounding box center [1096, 230] width 7 height 4
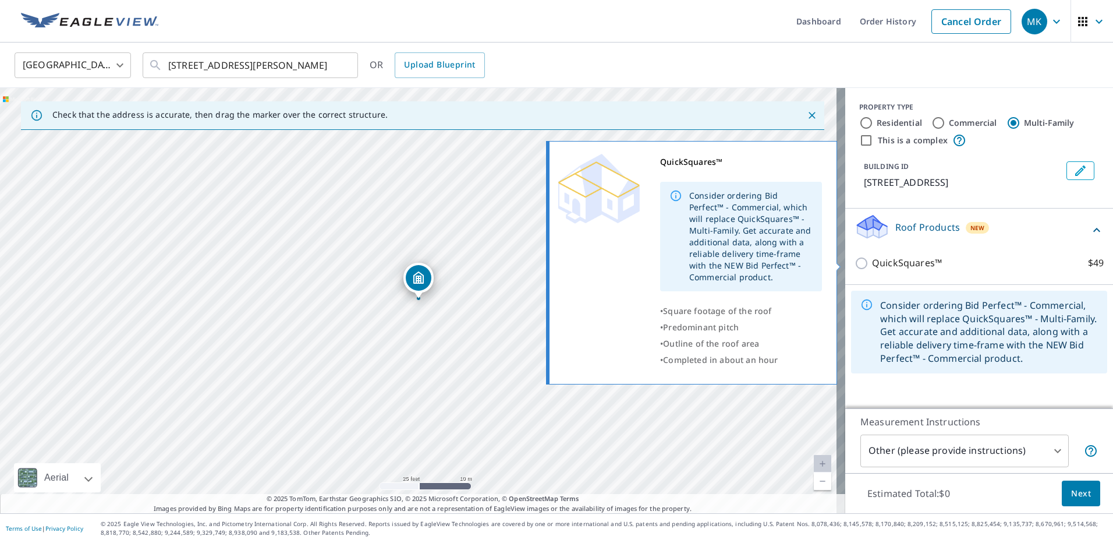
click at [855, 262] on input "QuickSquares™ $49" at bounding box center [863, 263] width 17 height 14
checkbox input "true"
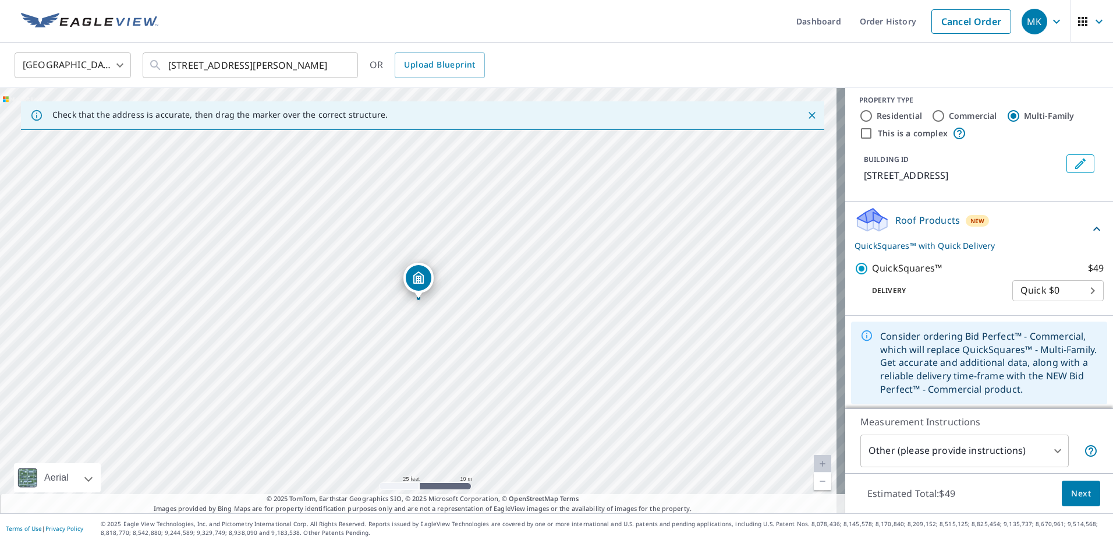
scroll to position [9, 0]
click at [983, 361] on div "Consider ordering Bid Perfect™ - Commercial, which will replace QuickSquares™ -…" at bounding box center [989, 361] width 218 height 76
click at [1075, 164] on icon "Edit building 1" at bounding box center [1080, 162] width 10 height 10
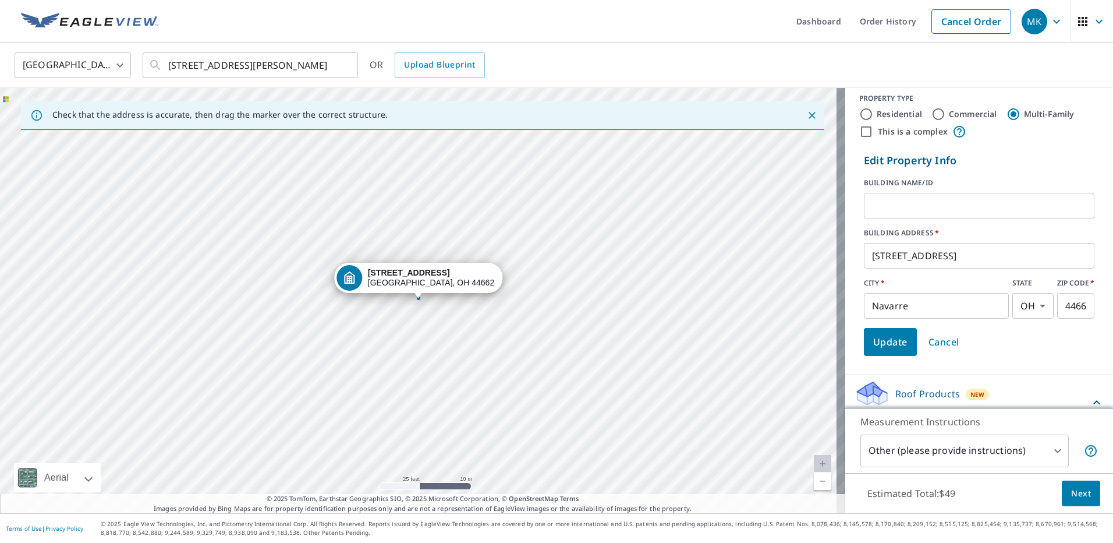
click at [873, 201] on input "text" at bounding box center [979, 205] width 231 height 33
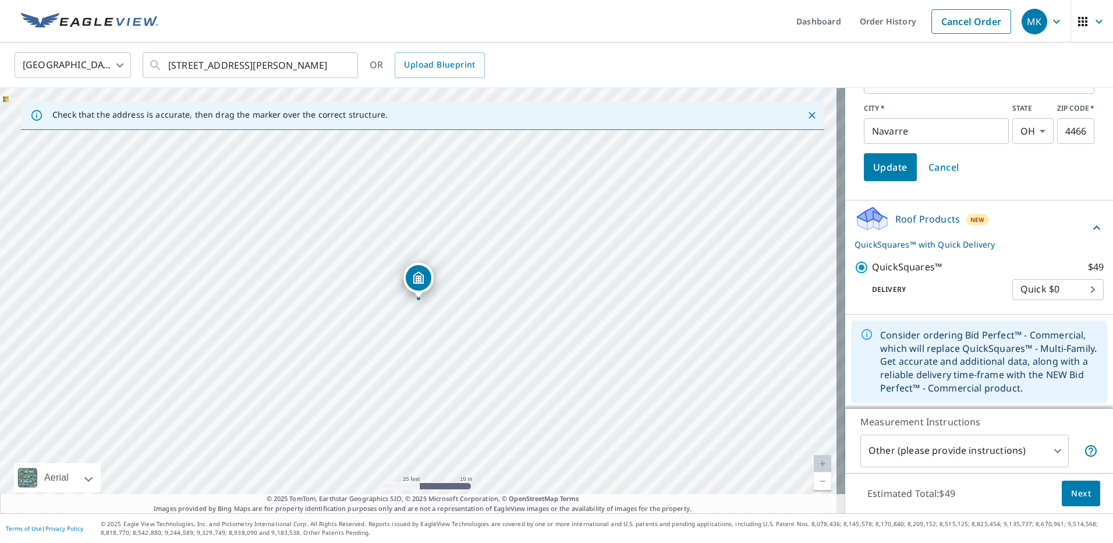
scroll to position [184, 0]
type input "Reynolds Manor - Shingle roof only"
click at [1071, 494] on span "Next" at bounding box center [1081, 493] width 20 height 15
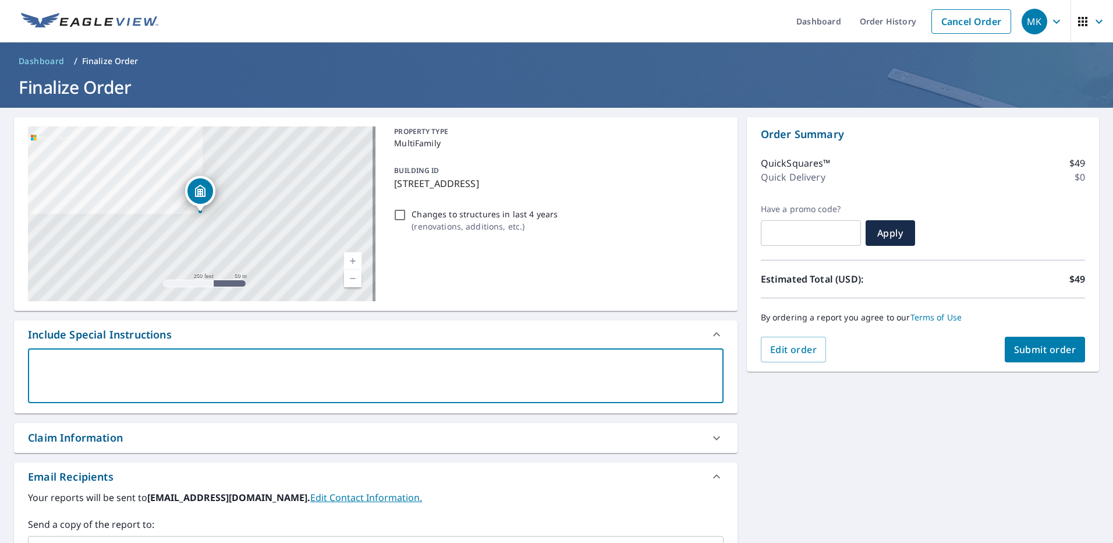
click at [50, 359] on textarea at bounding box center [375, 375] width 679 height 33
type textarea "I"
type textarea "x"
checkbox input "true"
type textarea "I"
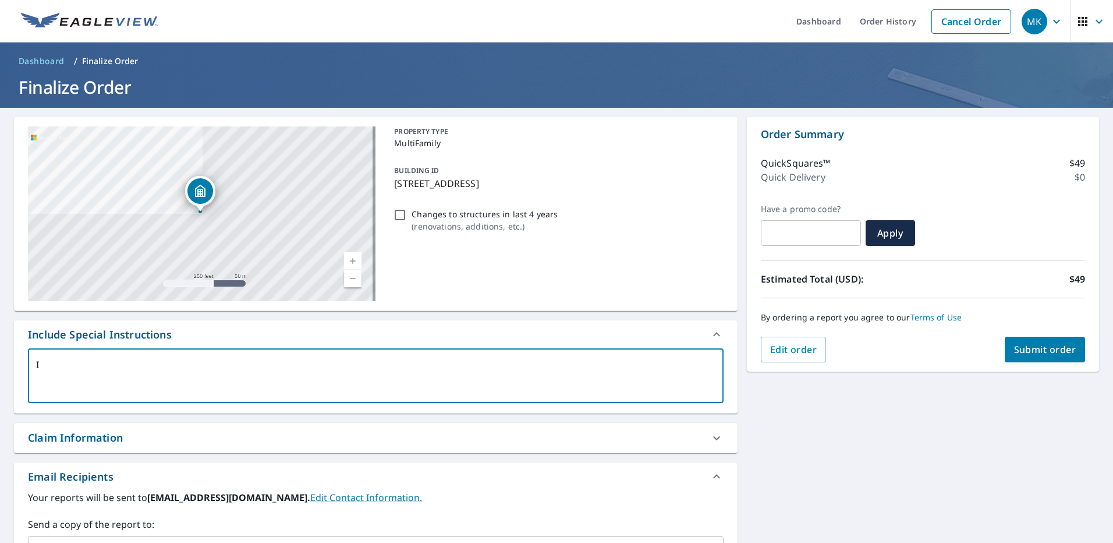
type textarea "x"
checkbox input "true"
type textarea "I a"
type textarea "x"
checkbox input "true"
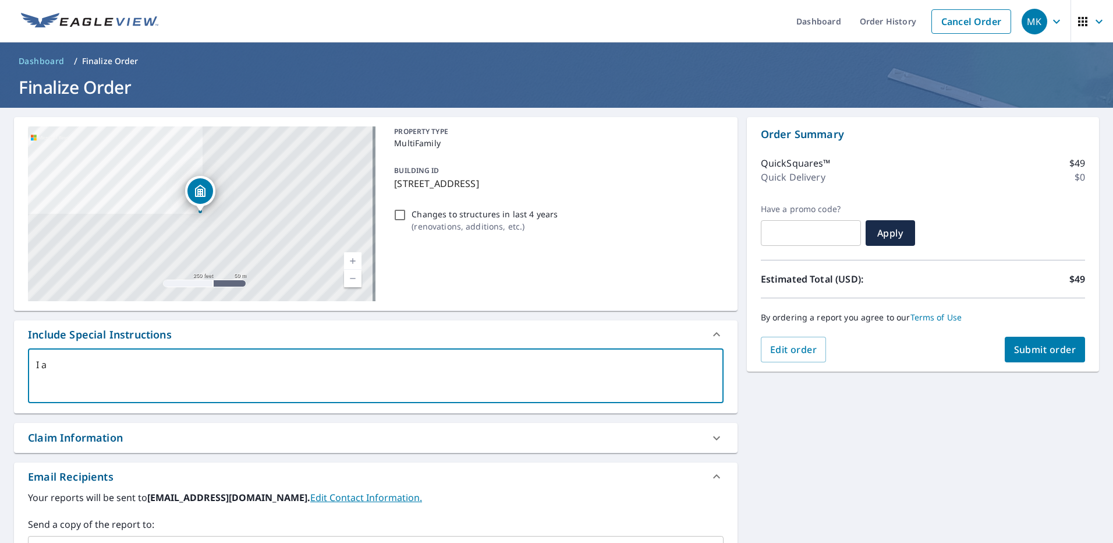
type textarea "I am"
type textarea "x"
checkbox input "true"
type textarea "I am"
type textarea "x"
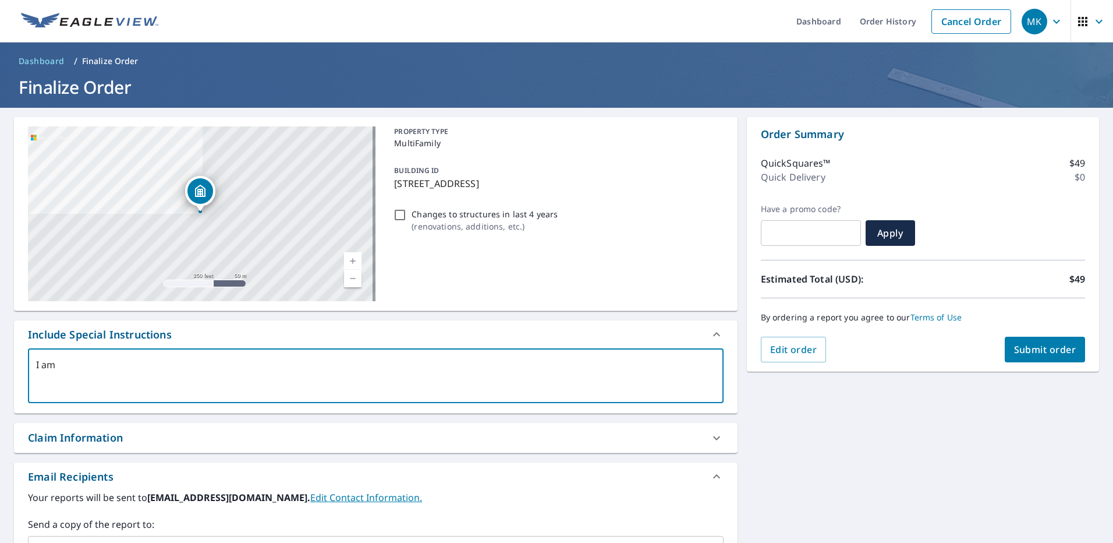
checkbox input "true"
type textarea "I am l"
type textarea "x"
checkbox input "true"
type textarea "I am lo"
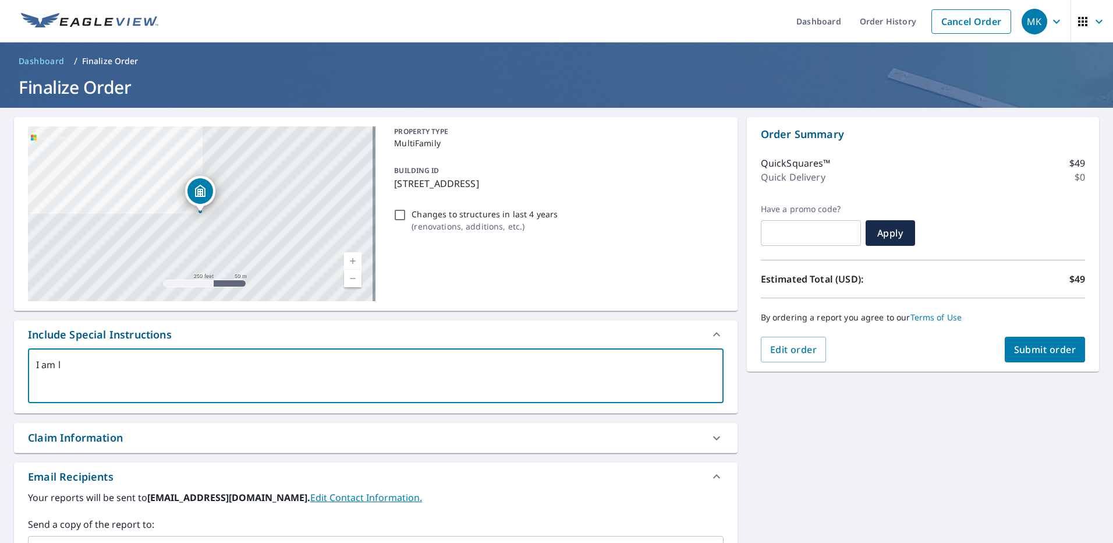
type textarea "x"
checkbox input "true"
type textarea "I am loo"
type textarea "x"
checkbox input "true"
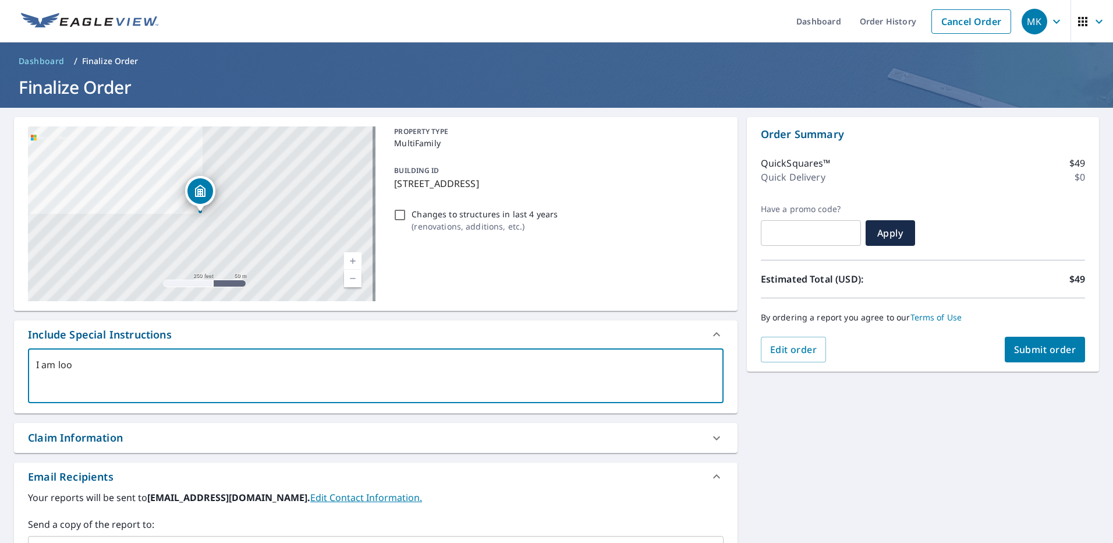
type textarea "I am look"
type textarea "x"
checkbox input "true"
type textarea "I am looki"
type textarea "x"
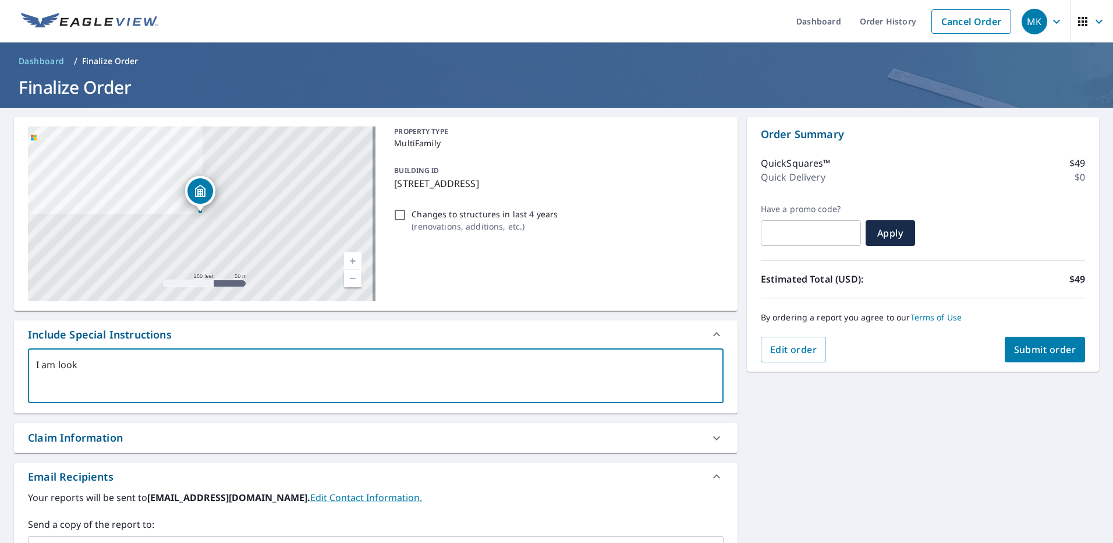
checkbox input "true"
type textarea "I am lookin"
type textarea "x"
checkbox input "true"
type textarea "I am looking"
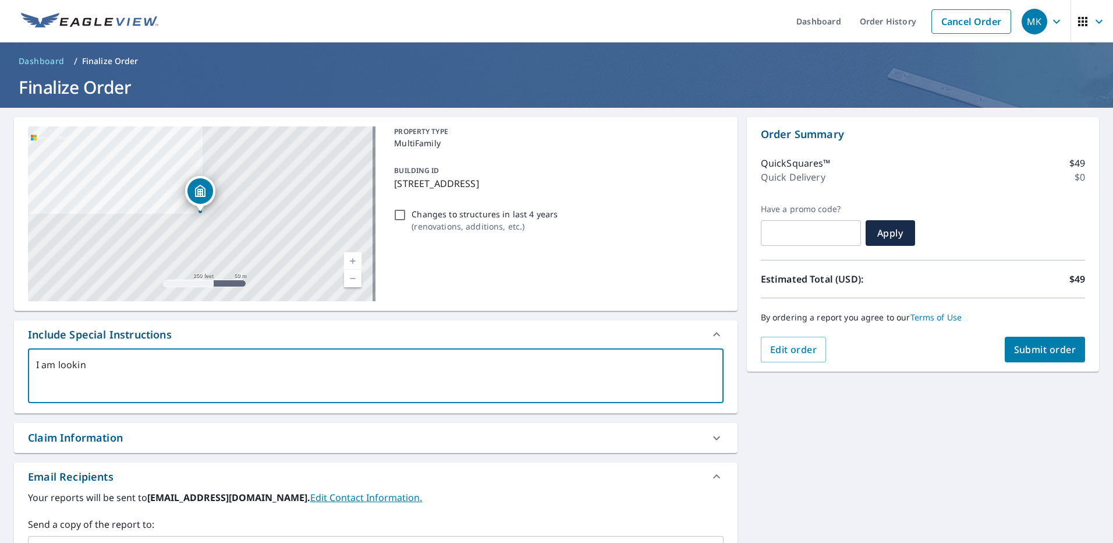
type textarea "x"
checkbox input "true"
type textarea "I am looking"
type textarea "x"
checkbox input "true"
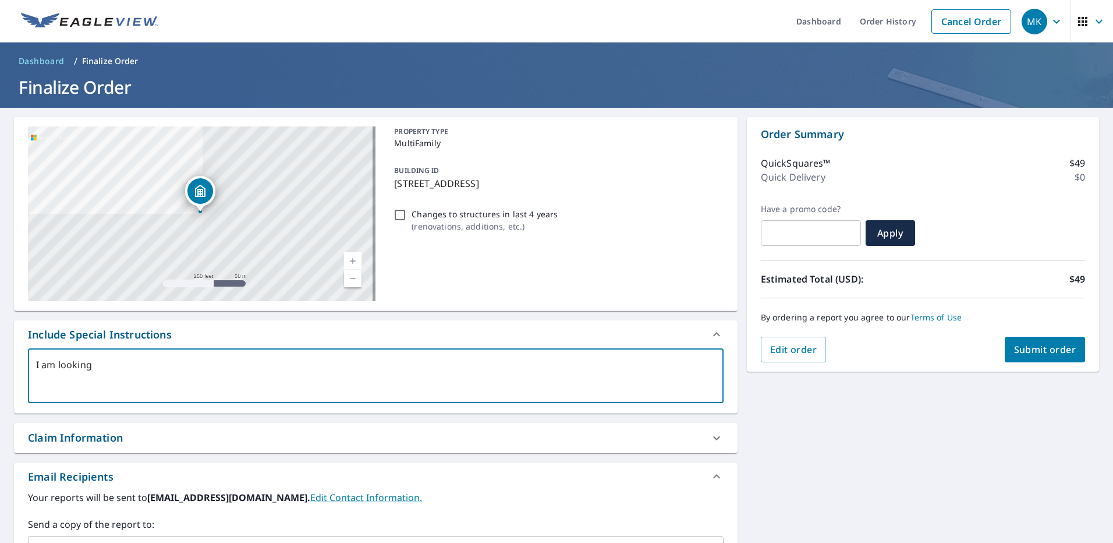
type textarea "I am looking a"
type textarea "x"
checkbox input "true"
type textarea "I am looking at"
type textarea "x"
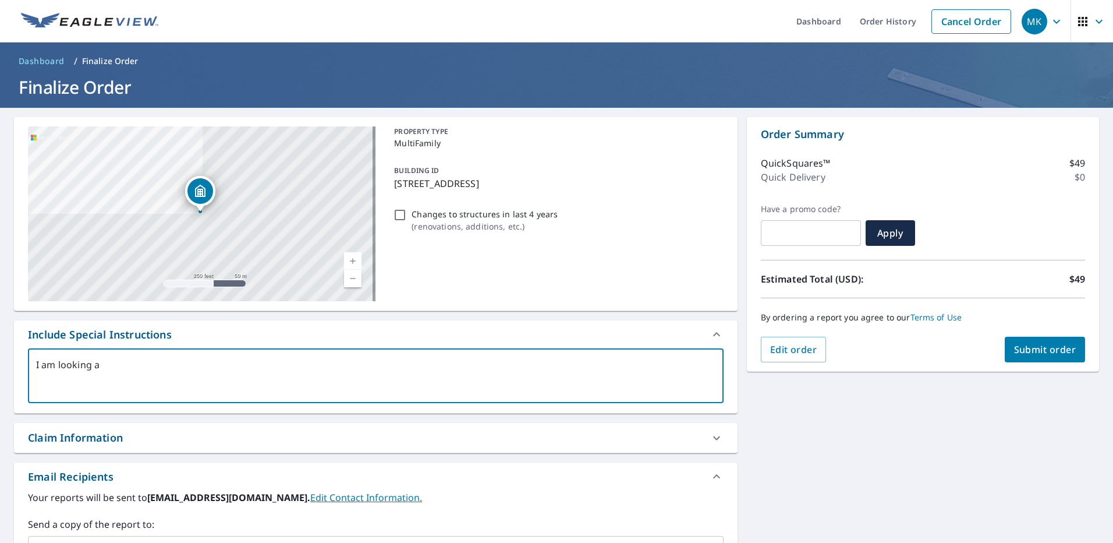
checkbox input "true"
type textarea "I am looking at"
type textarea "x"
checkbox input "true"
type textarea "I am looking at t"
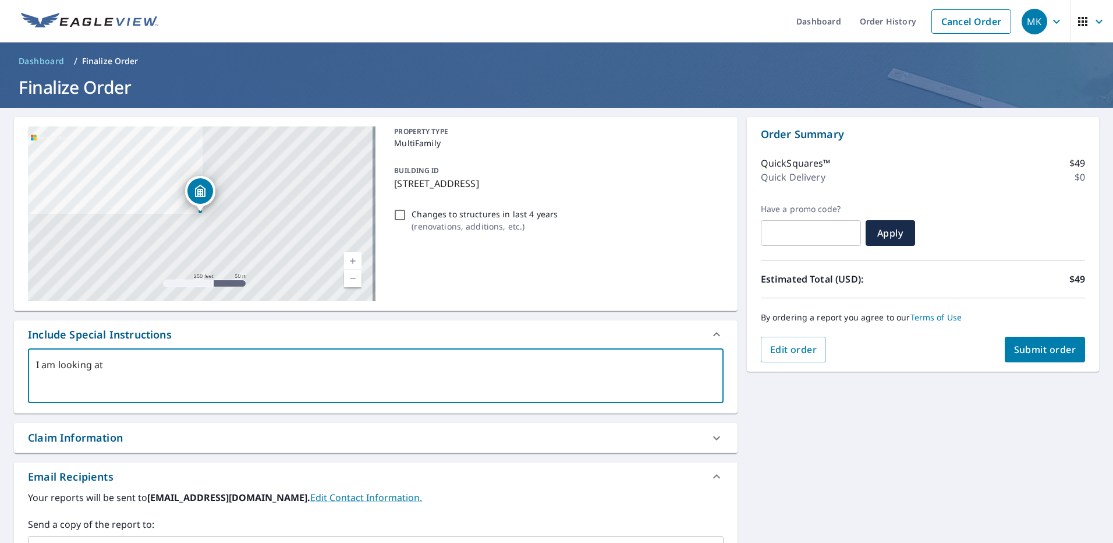
type textarea "x"
checkbox input "true"
type textarea "I am looking at th"
type textarea "x"
checkbox input "true"
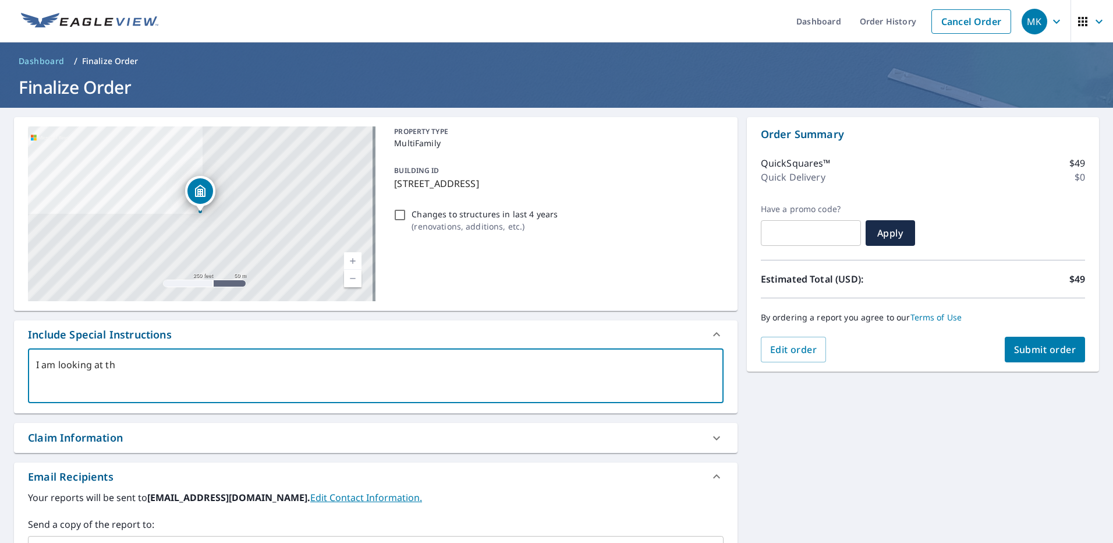
type textarea "I am looking at the"
type textarea "x"
checkbox input "true"
type textarea "I am looking at the"
type textarea "x"
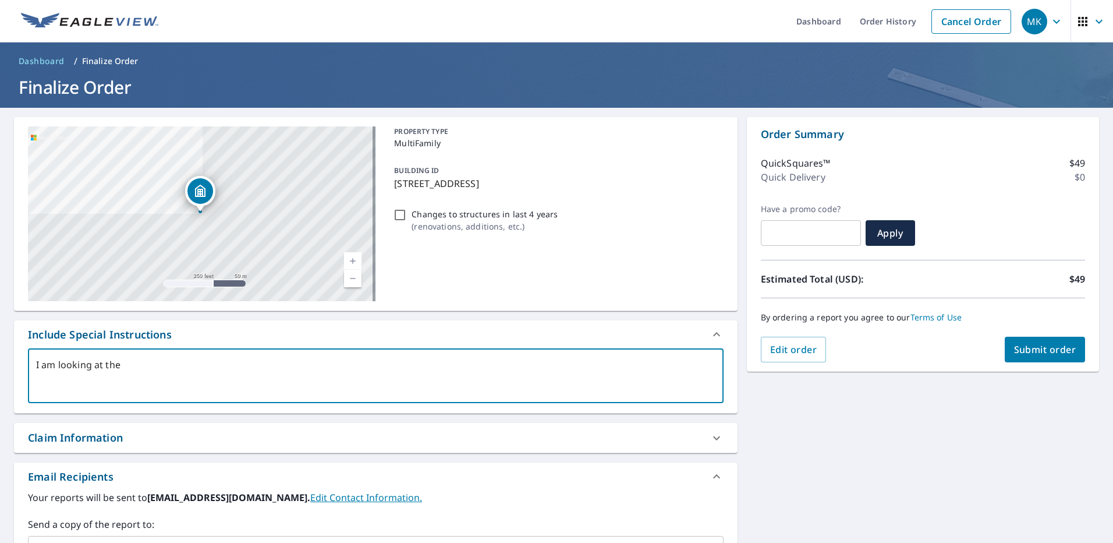
checkbox input "true"
type textarea "I am looking at the a"
type textarea "x"
checkbox input "true"
type textarea "I am looking at the at"
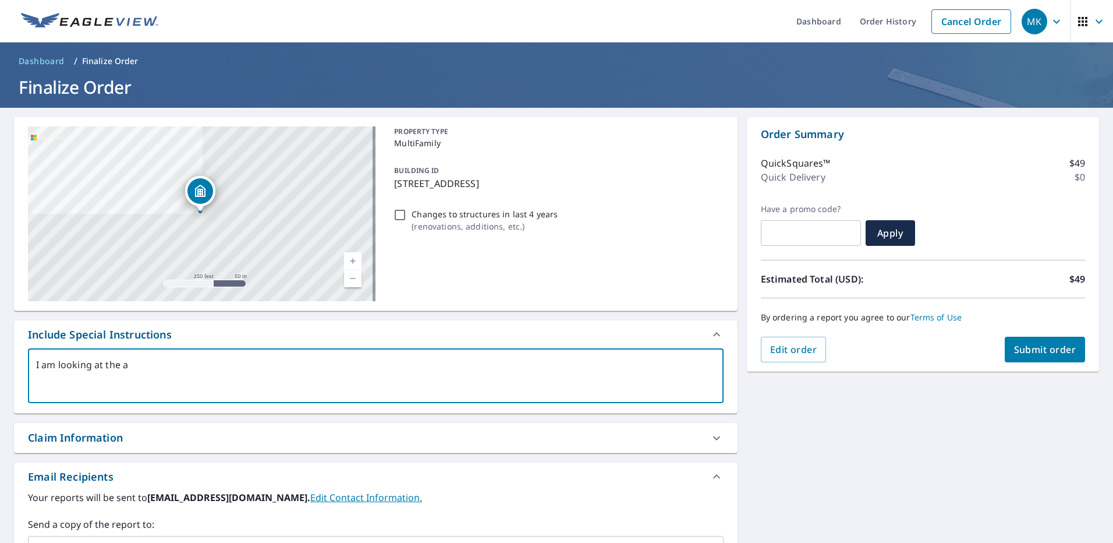
type textarea "x"
checkbox input "true"
type textarea "I am looking at the att"
type textarea "x"
checkbox input "true"
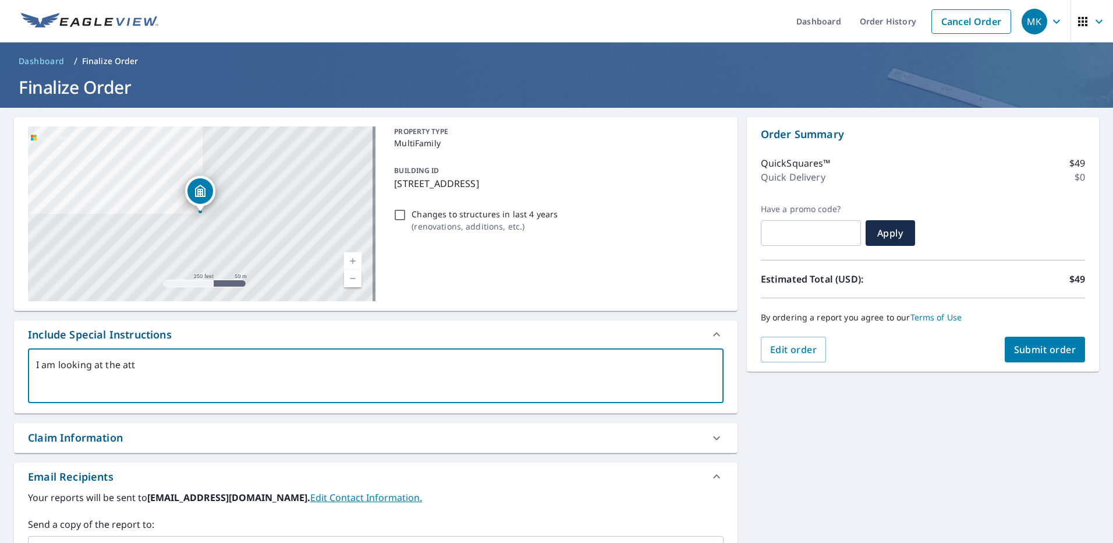
type textarea "I am looking at the atta"
type textarea "x"
checkbox input "true"
type textarea "I am looking at the attac"
type textarea "x"
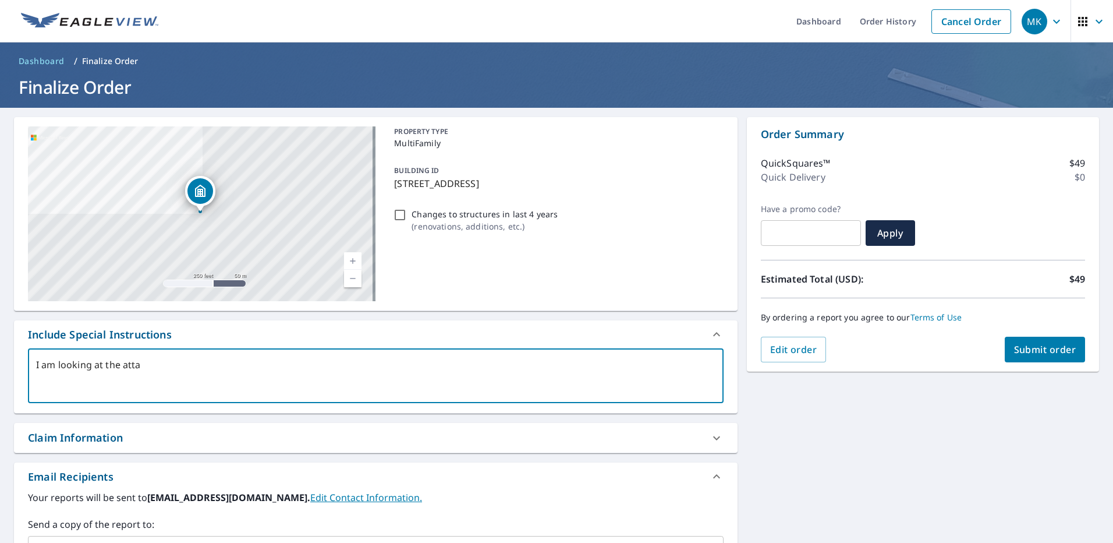
checkbox input "true"
type textarea "I am looking at the attach"
type textarea "x"
checkbox input "true"
type textarea "I am looking at the attache"
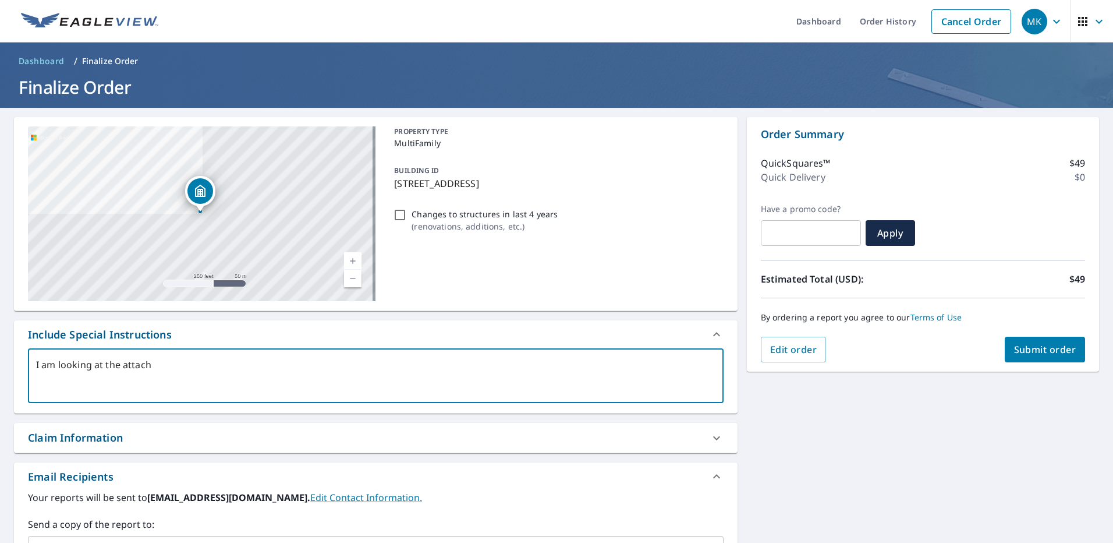
type textarea "x"
checkbox input "true"
type textarea "I am looking at the attached"
type textarea "x"
checkbox input "true"
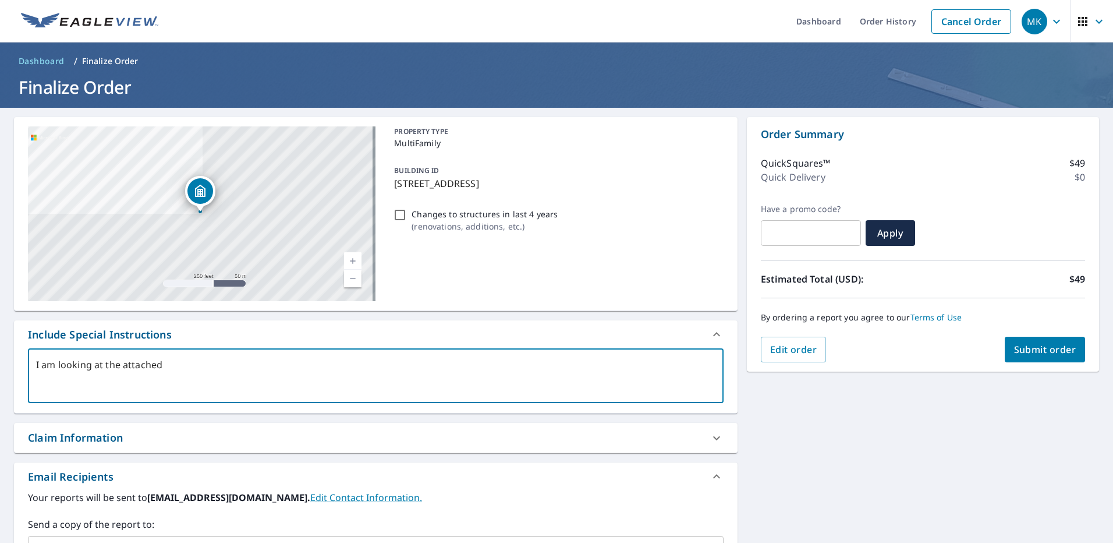
type textarea "I am looking at the attached"
type textarea "x"
checkbox input "true"
type textarea "I am looking at the attached s"
type textarea "x"
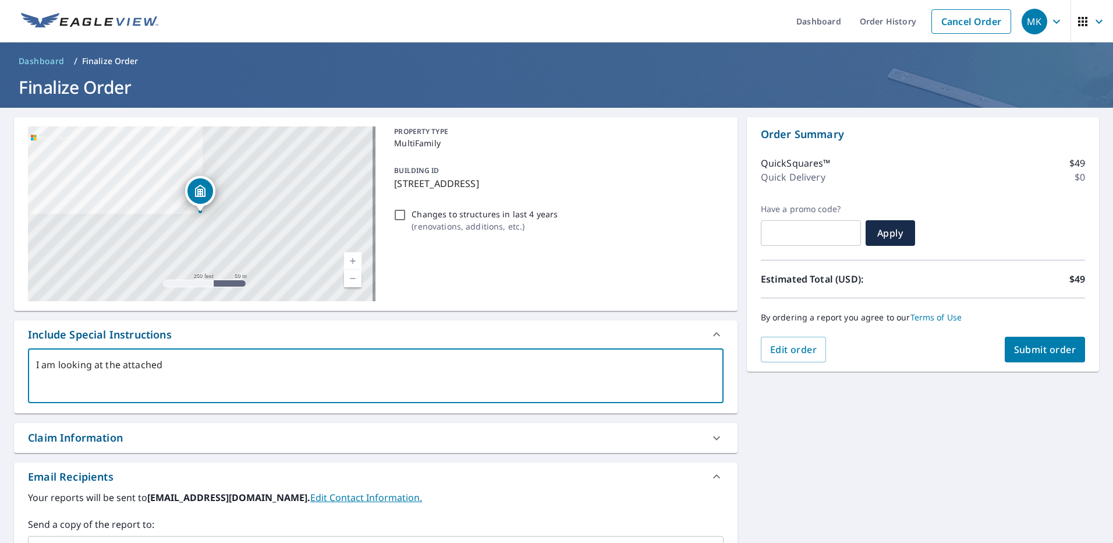
checkbox input "true"
type textarea "I am looking at the attached shj"
type textarea "x"
checkbox input "true"
type textarea "I am looking at the attached shji"
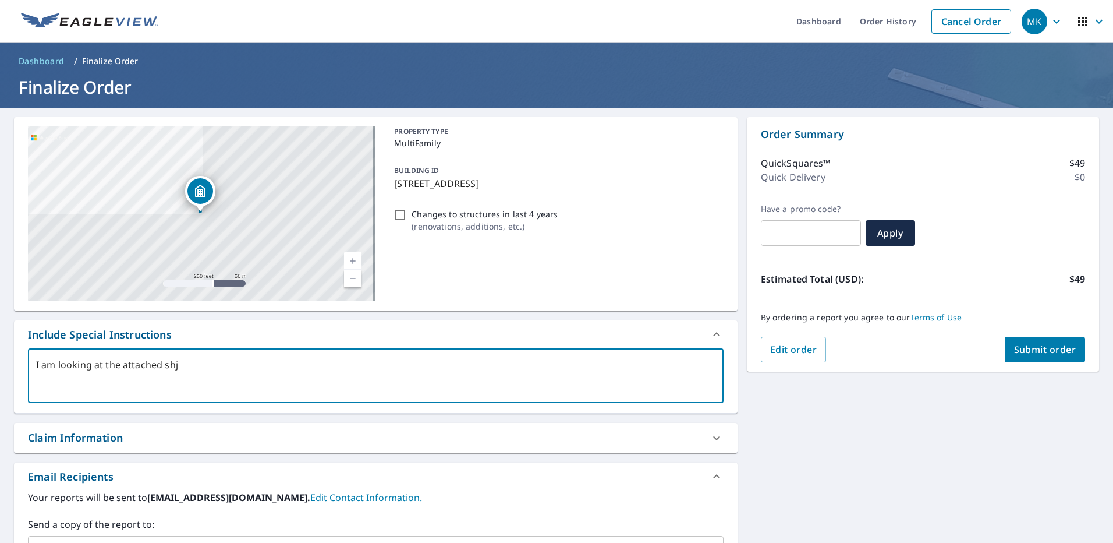
type textarea "x"
checkbox input "true"
type textarea "I am looking at the attached shjin"
type textarea "x"
checkbox input "true"
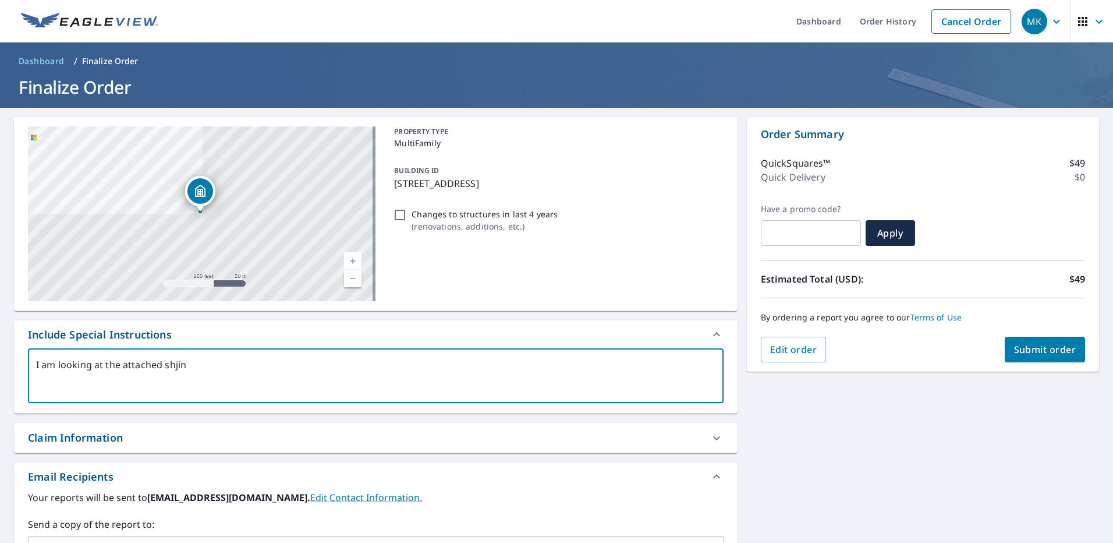
type textarea "I am looking at the attached shjing"
type textarea "x"
checkbox input "true"
type textarea "I am looking at the attached shjingl"
type textarea "x"
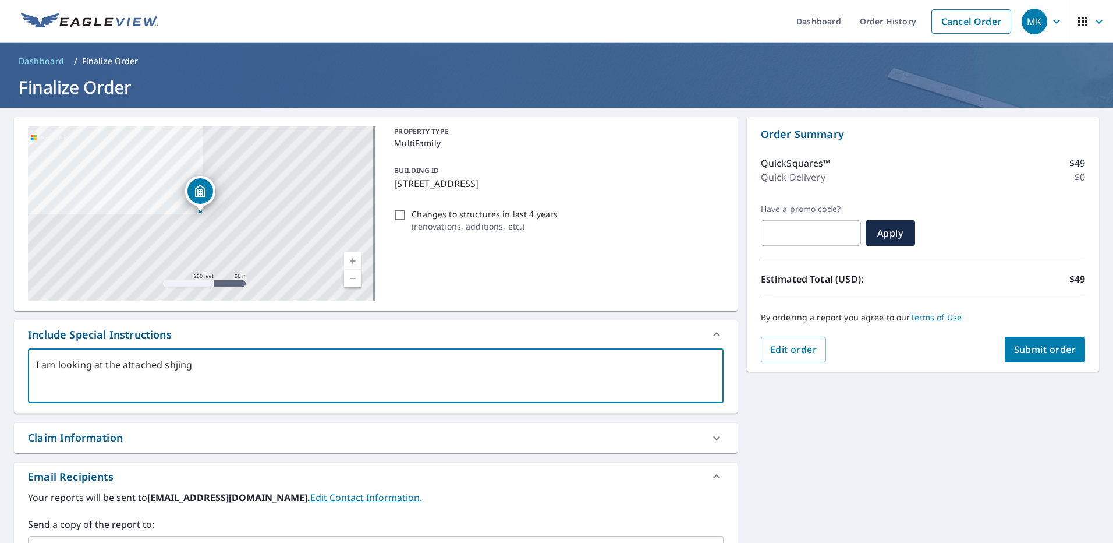
checkbox input "true"
type textarea "I am looking at the attached shjingle"
type textarea "x"
checkbox input "true"
type textarea "I am looking at the attached shjingle"
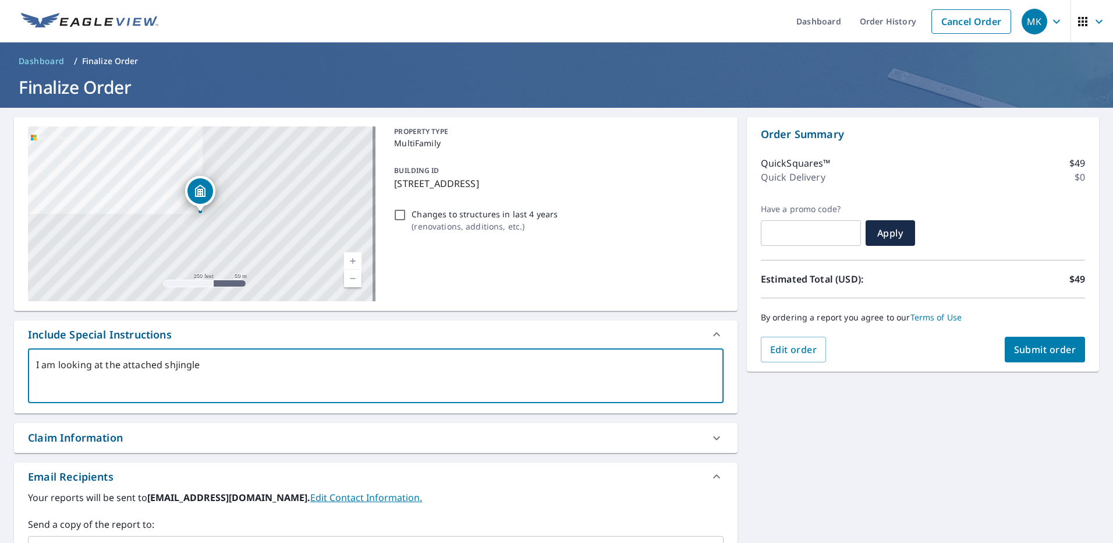
type textarea "x"
checkbox input "true"
type textarea "I am looking at the attached shjingle r"
type textarea "x"
checkbox input "true"
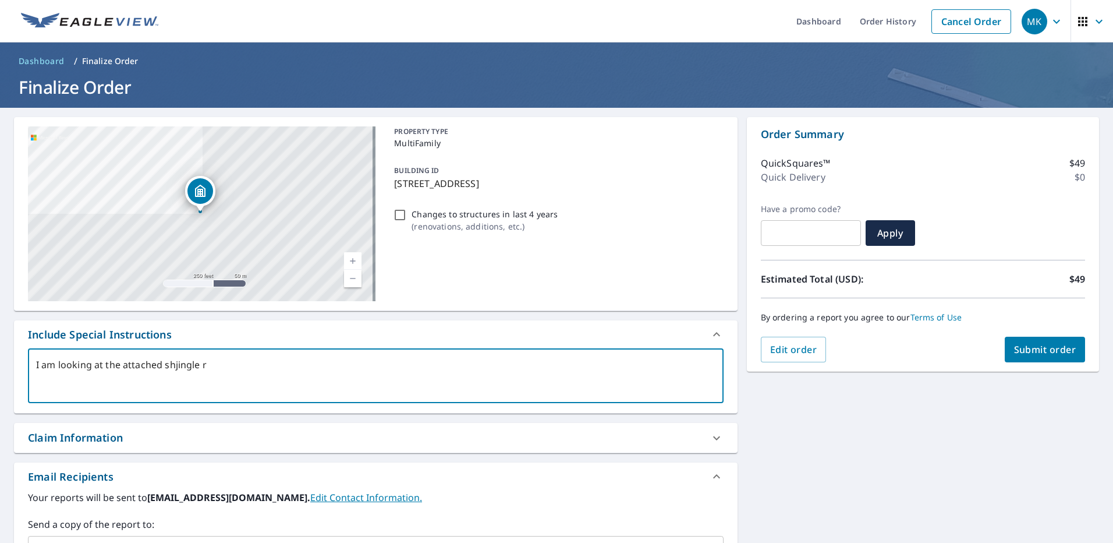
type textarea "I am looking at the attached shjingle ro"
type textarea "x"
checkbox input "true"
type textarea "I am looking at the attached shjingle roo"
type textarea "x"
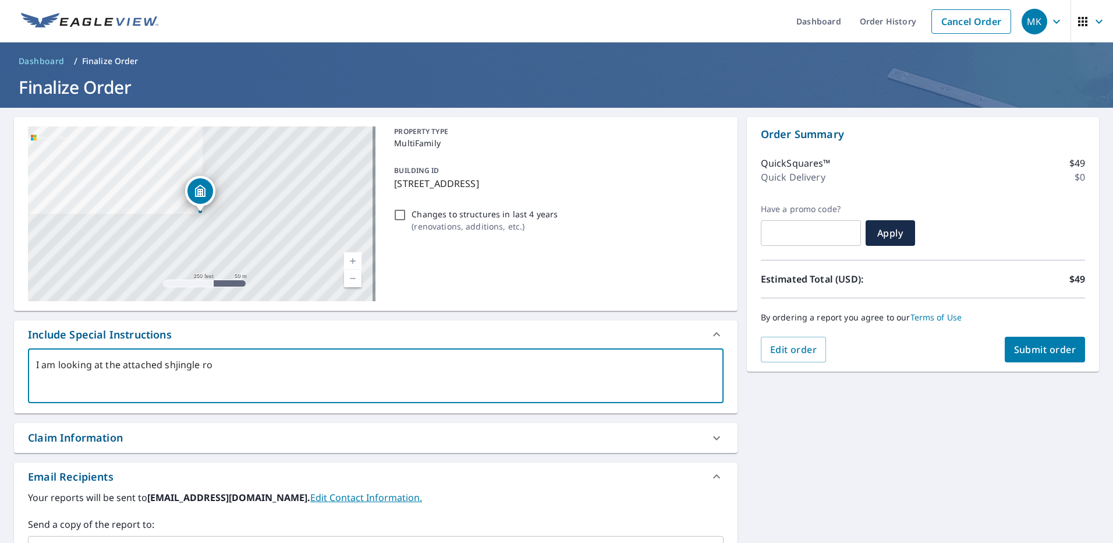
checkbox input "true"
type textarea "I am looking at the attached shjingle roof"
type textarea "x"
checkbox input "true"
type textarea "I am looking at the attached shjingle roof"
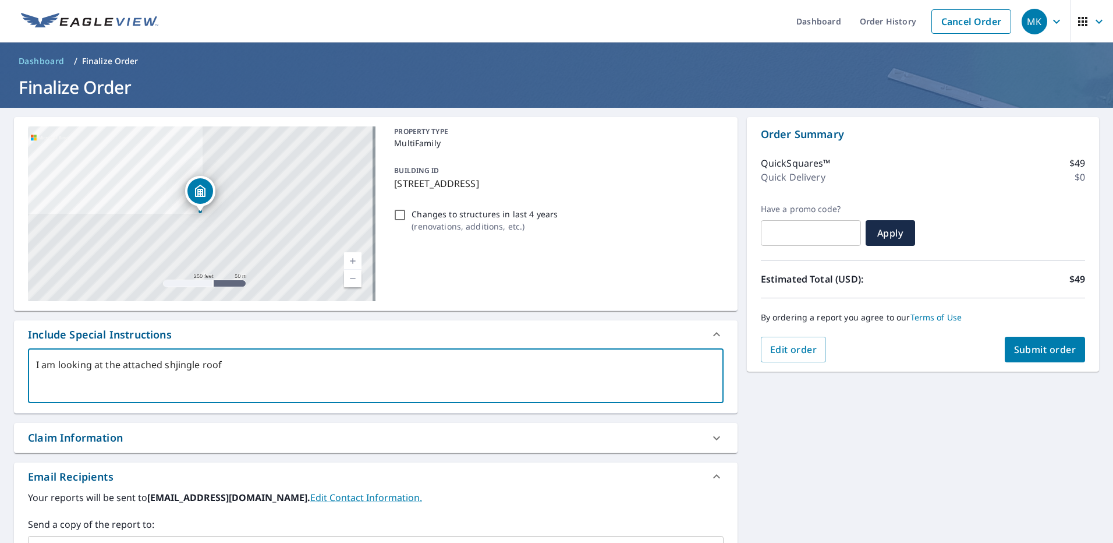
type textarea "x"
checkbox input "true"
type textarea "I am looking at the attached shjingle roof o"
type textarea "x"
checkbox input "true"
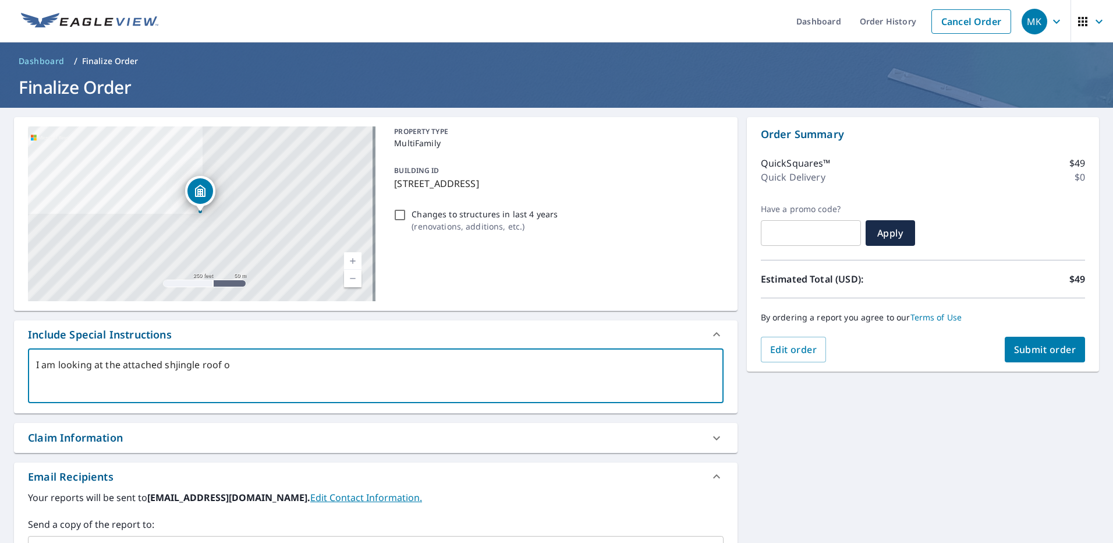
type textarea "I am looking at the attached shjingle roof on"
type textarea "x"
checkbox input "true"
type textarea "I am looking at the attached shjingle roof onl"
type textarea "x"
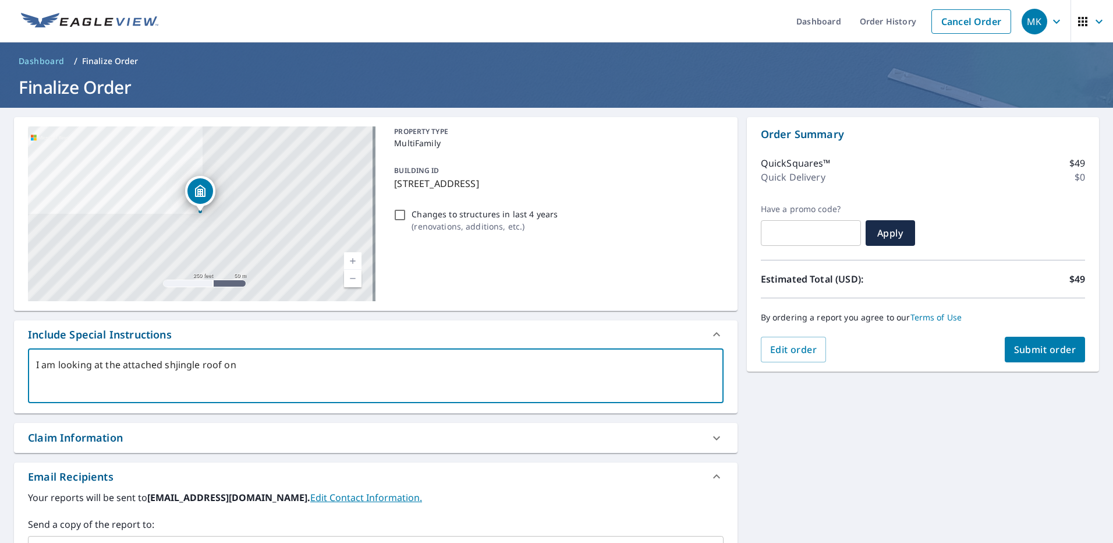
checkbox input "true"
type textarea "I am looking at the attached shjingle roof only"
type textarea "x"
checkbox input "true"
type textarea "I am looking at the attached shjingle roof only"
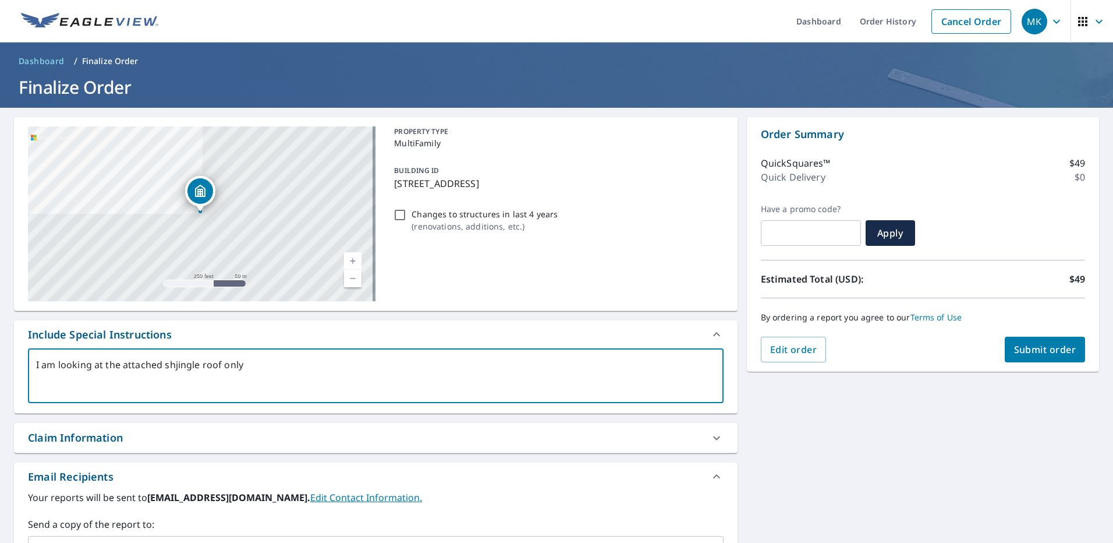
type textarea "x"
type textarea "I am looking at the attached shingle roof only"
type textarea "x"
checkbox input "true"
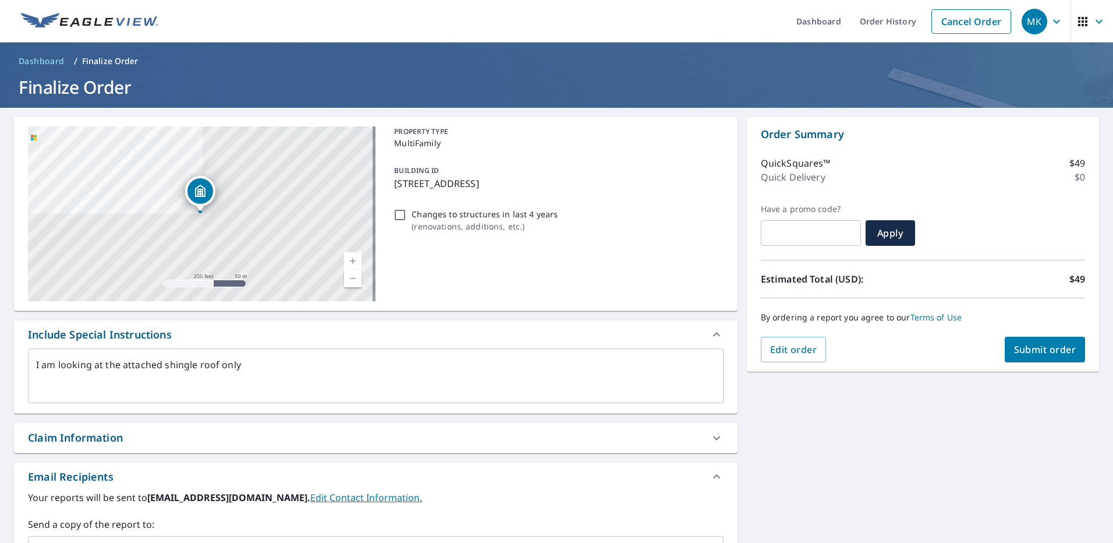
type textarea "x"
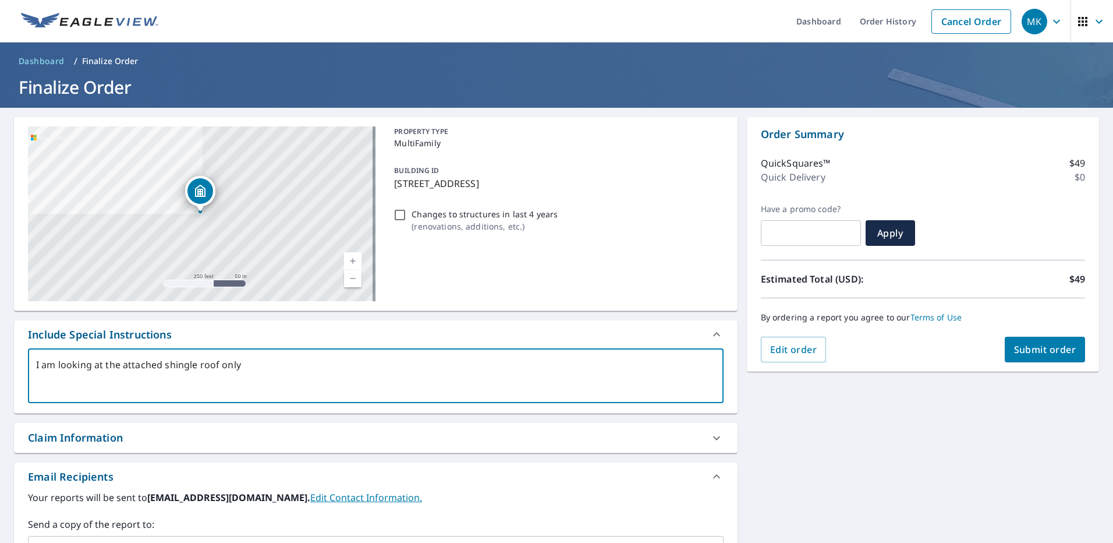
click at [103, 366] on textarea "I am looking at the attached shingle roof only" at bounding box center [375, 375] width 679 height 33
type textarea "I am looking a the attached shingle roof only"
type textarea "x"
checkbox input "true"
type textarea "I am looking the attached shingle roof only"
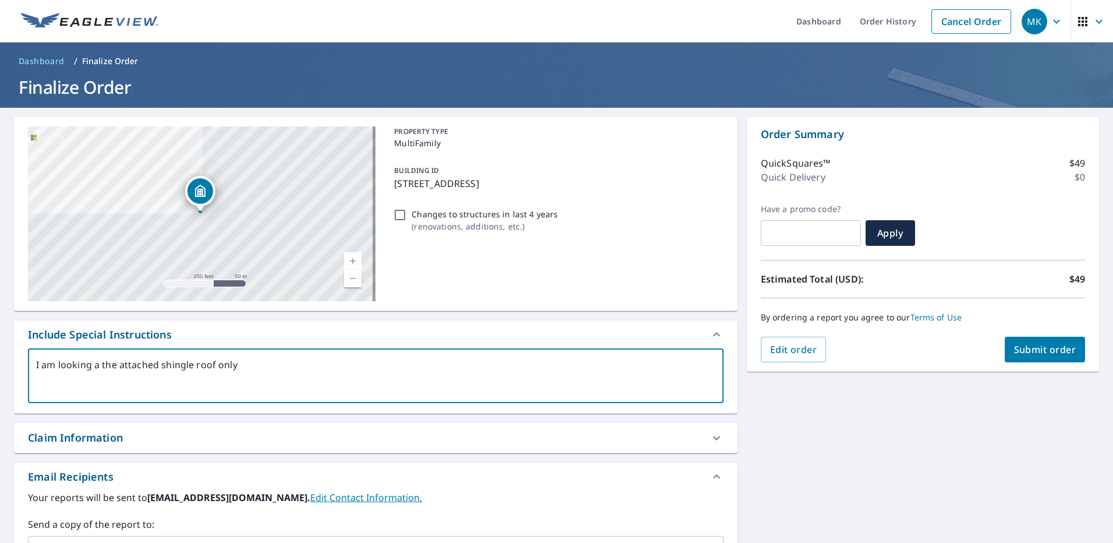
type textarea "x"
checkbox input "true"
type textarea "I am looking f the attached shingle roof only"
type textarea "x"
checkbox input "true"
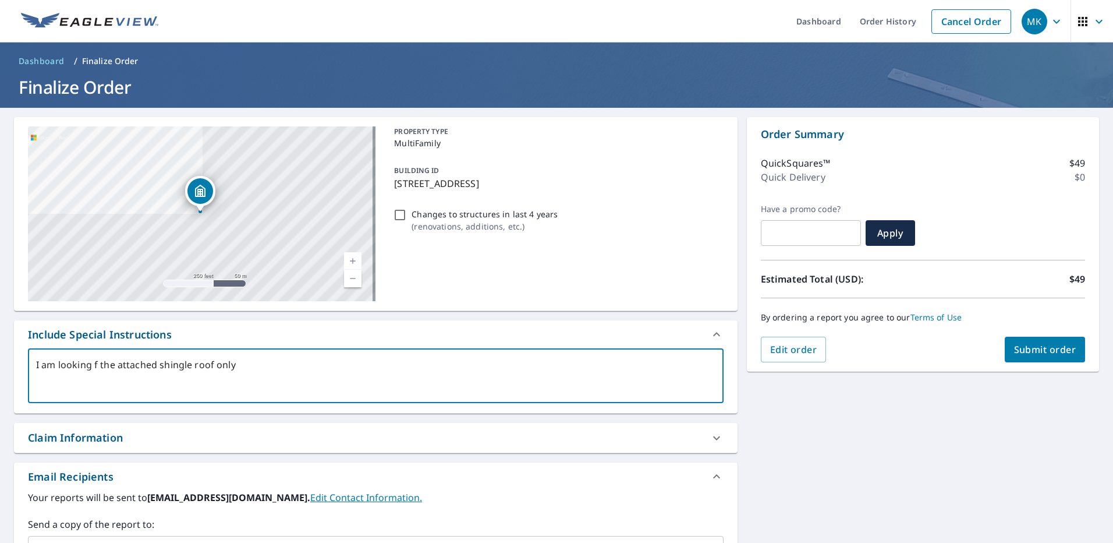
type textarea "I am looking fo the attached shingle roof only"
type textarea "x"
checkbox input "true"
type textarea "I am looking for the attached shingle roof only"
type textarea "x"
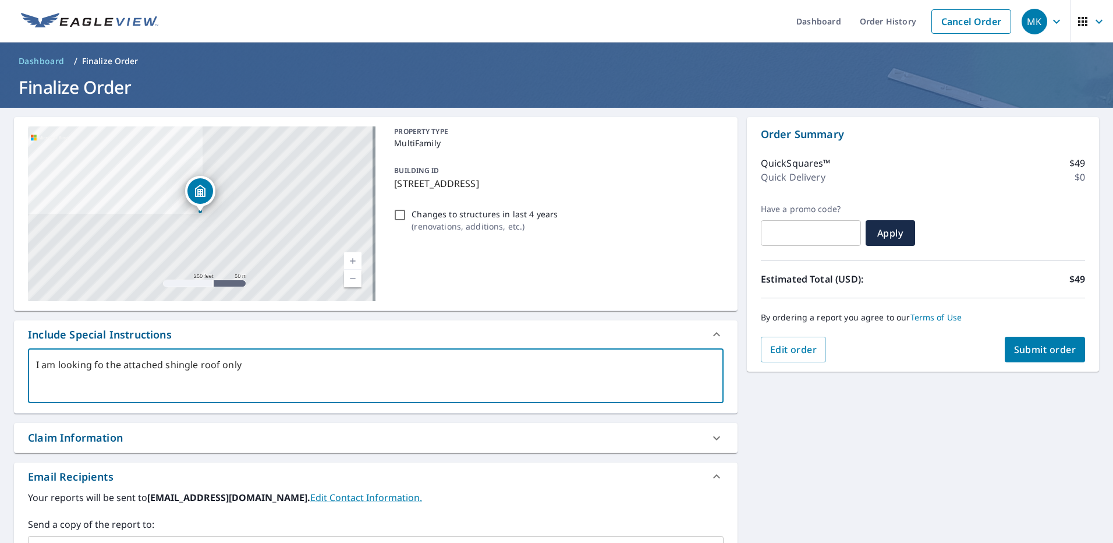
checkbox input "true"
type textarea "I am looking for the attached shingle roof only"
type textarea "x"
checkbox input "true"
type textarea "I am looking for i the attached shingle roof only"
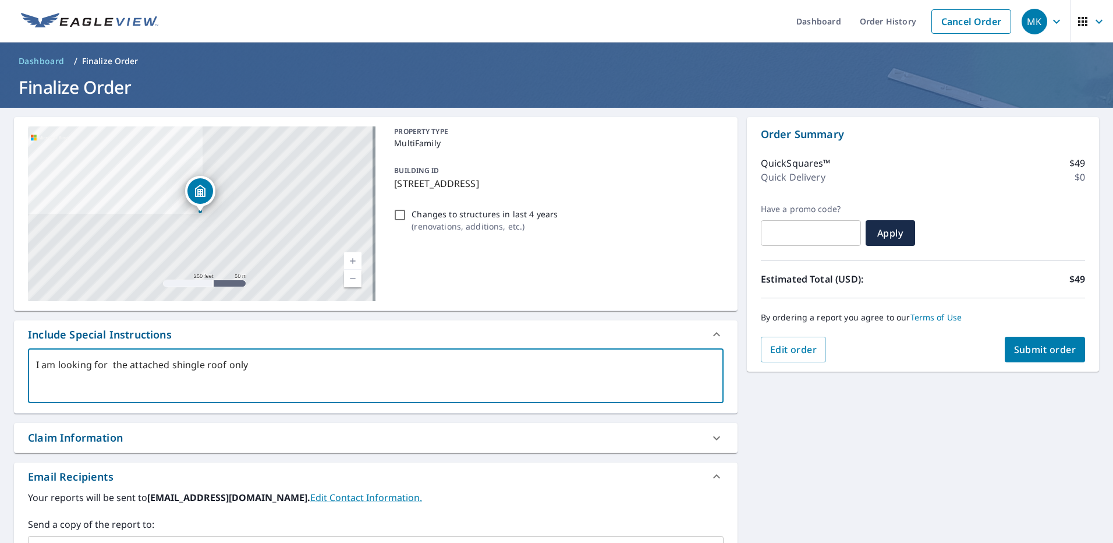
type textarea "x"
checkbox input "true"
type textarea "I am looking for in the attached shingle roof only"
type textarea "x"
checkbox input "true"
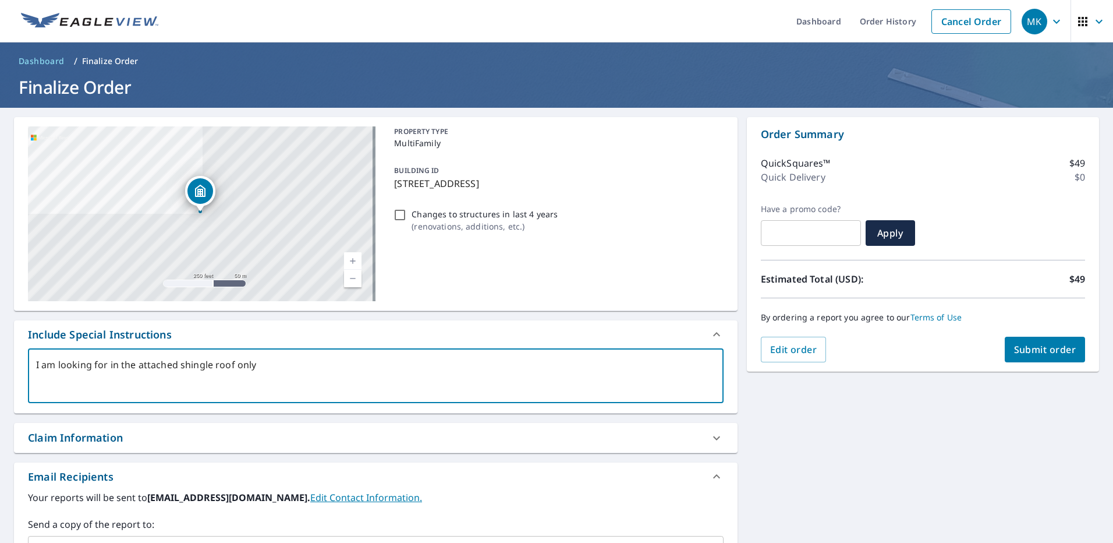
type textarea "I am looking for inf the attached shingle roof only"
type textarea "x"
checkbox input "true"
type textarea "I am looking for info the attached shingle roof only"
type textarea "x"
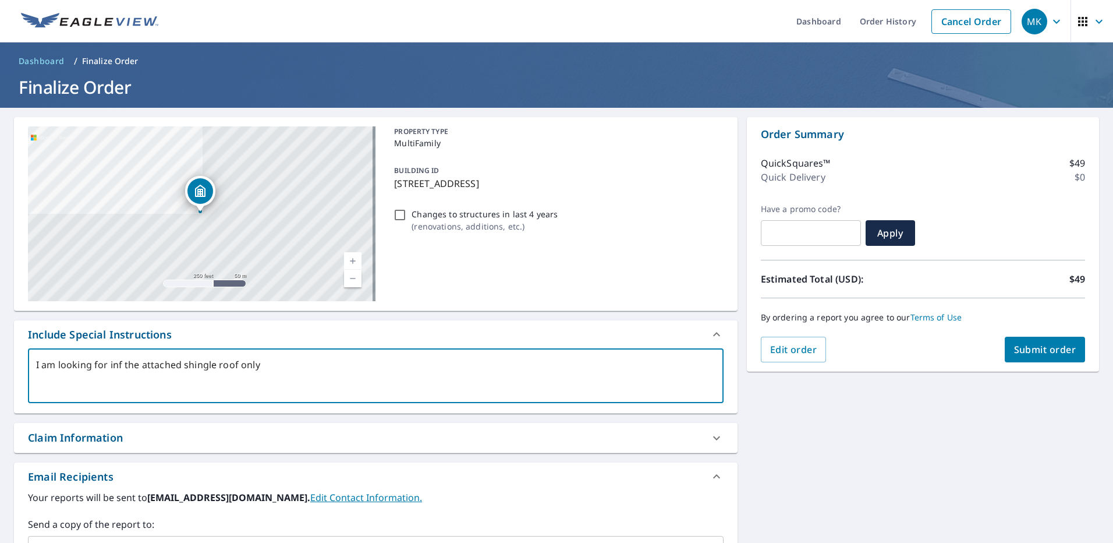
checkbox input "true"
type textarea "I am looking for infor the attached shingle roof only"
type textarea "x"
checkbox input "true"
type textarea "I am looking for inform the attached shingle roof only"
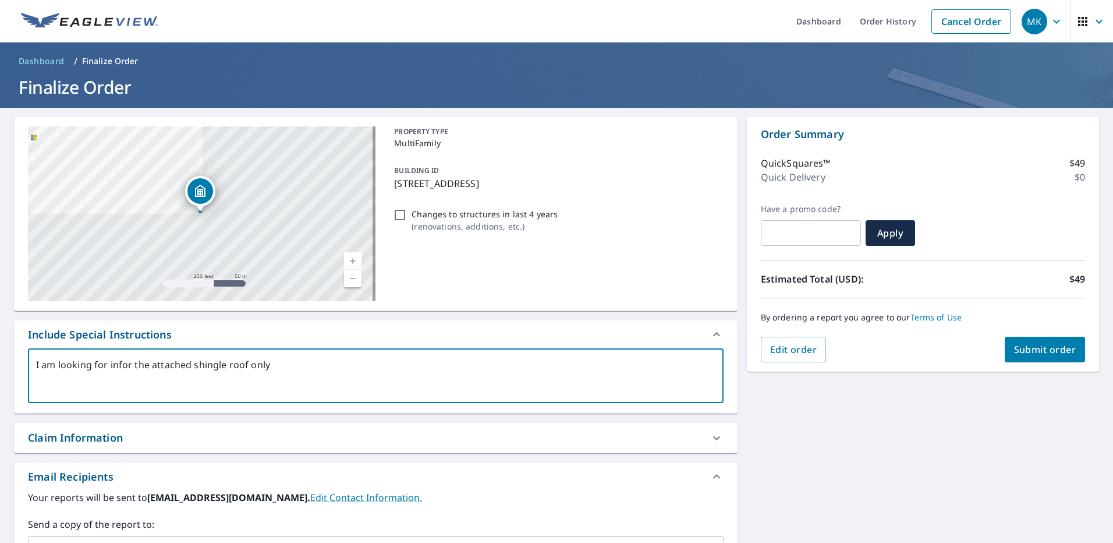
type textarea "x"
checkbox input "true"
type textarea "I am looking for informa the attached shingle roof only"
type textarea "x"
checkbox input "true"
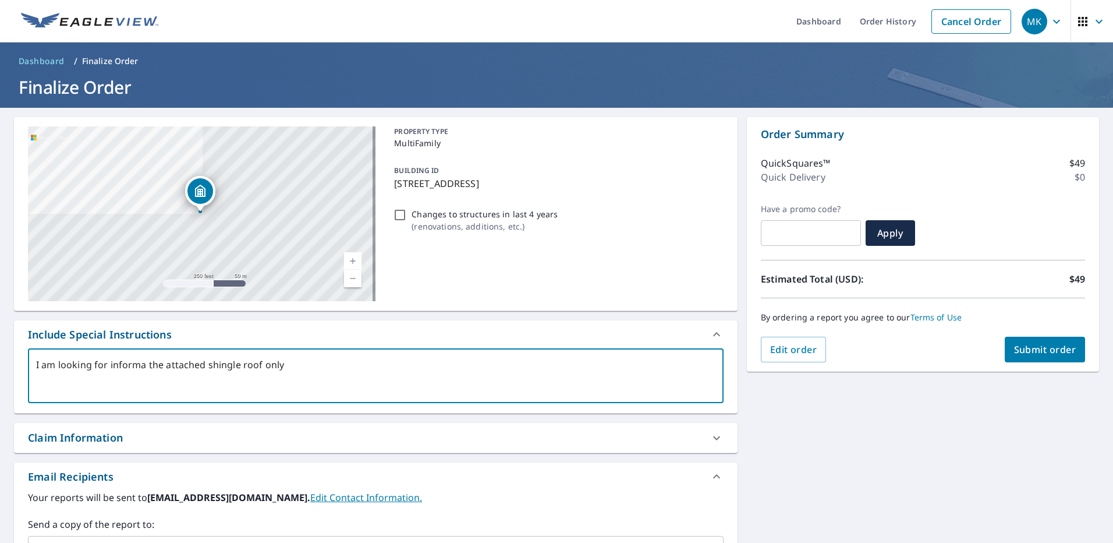
type textarea "I am looking for informat the attached shingle roof only"
type textarea "x"
checkbox input "true"
type textarea "I am looking for informati the attached shingle roof only"
type textarea "x"
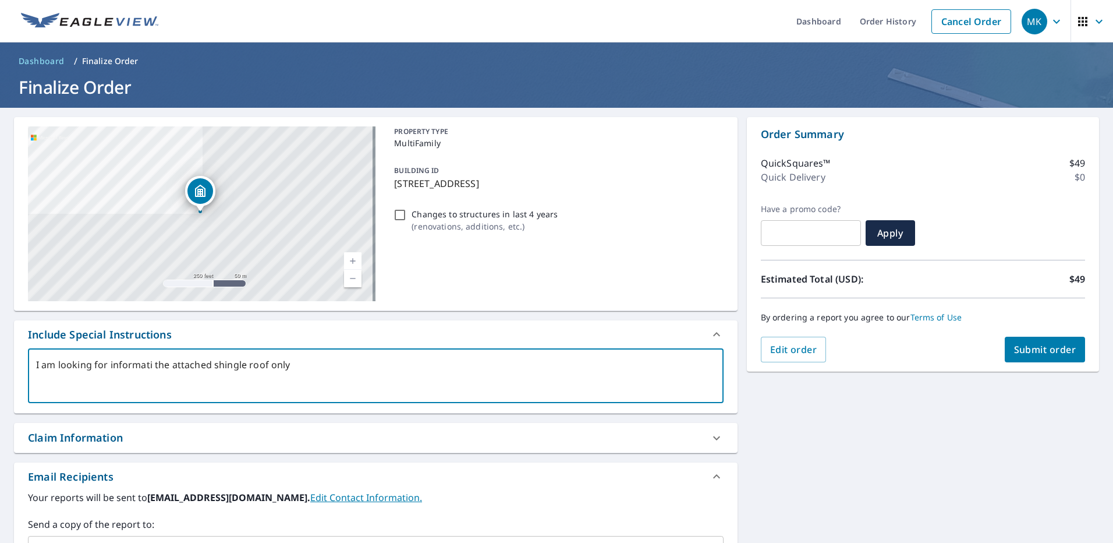
checkbox input "true"
type textarea "I am looking for informatio the attached shingle roof only"
type textarea "x"
checkbox input "true"
type textarea "I am looking for information the attached shingle roof only"
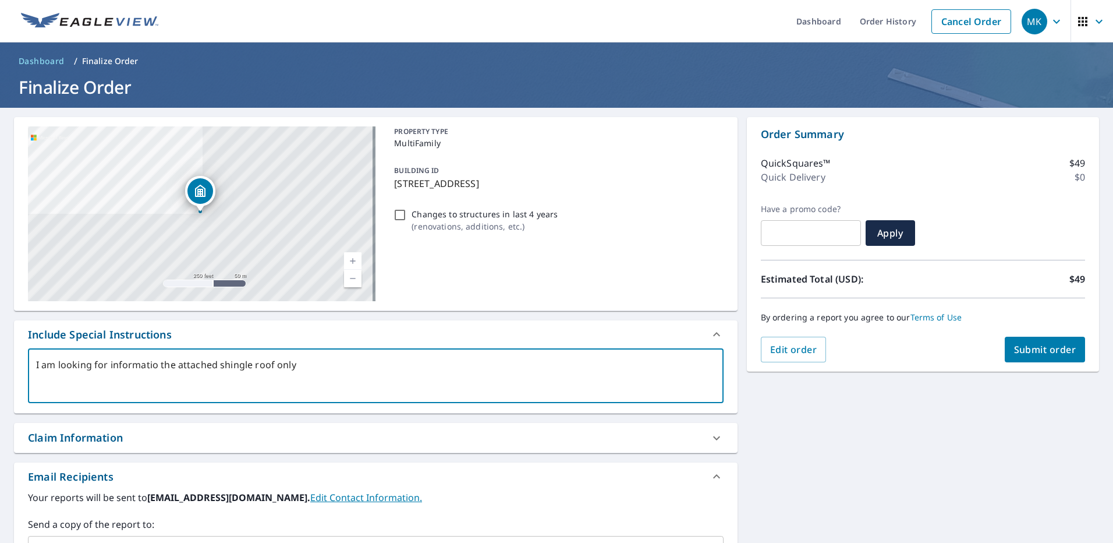
type textarea "x"
checkbox input "true"
click at [293, 365] on textarea "I am looking for information on the attached shingle roof only" at bounding box center [375, 375] width 679 height 33
click at [328, 359] on textarea "I am looking for information on the attached SHINGLE ROOF only" at bounding box center [375, 375] width 679 height 33
click at [310, 364] on textarea "I am looking for information on the attached SHINGLE ROOF only." at bounding box center [375, 375] width 679 height 33
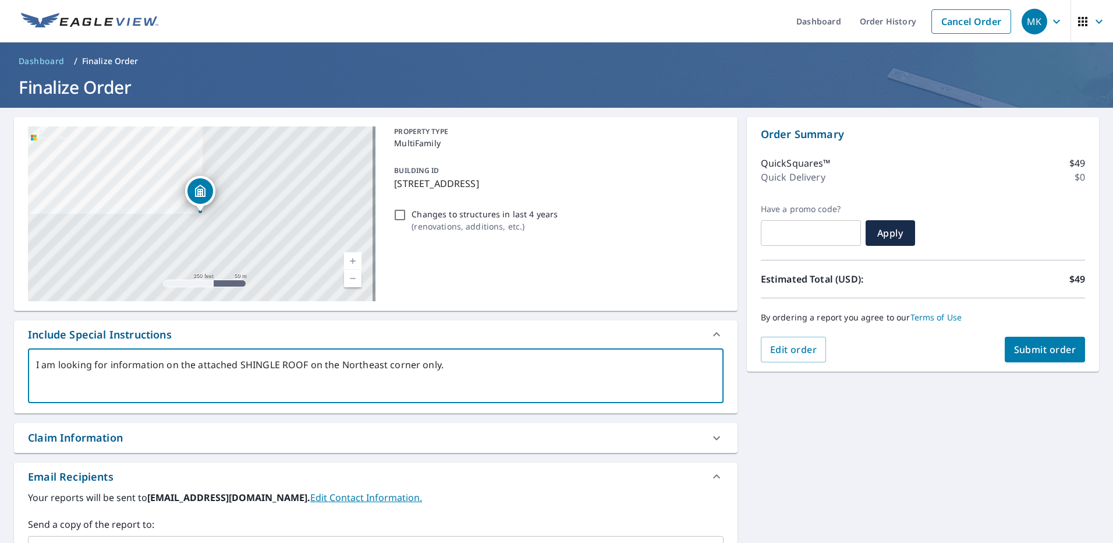
click at [418, 364] on textarea "I am looking for information on the attached SHINGLE ROOF on the Northeast corn…" at bounding box center [375, 375] width 679 height 33
click at [1025, 346] on span "Submit order" at bounding box center [1045, 349] width 62 height 13
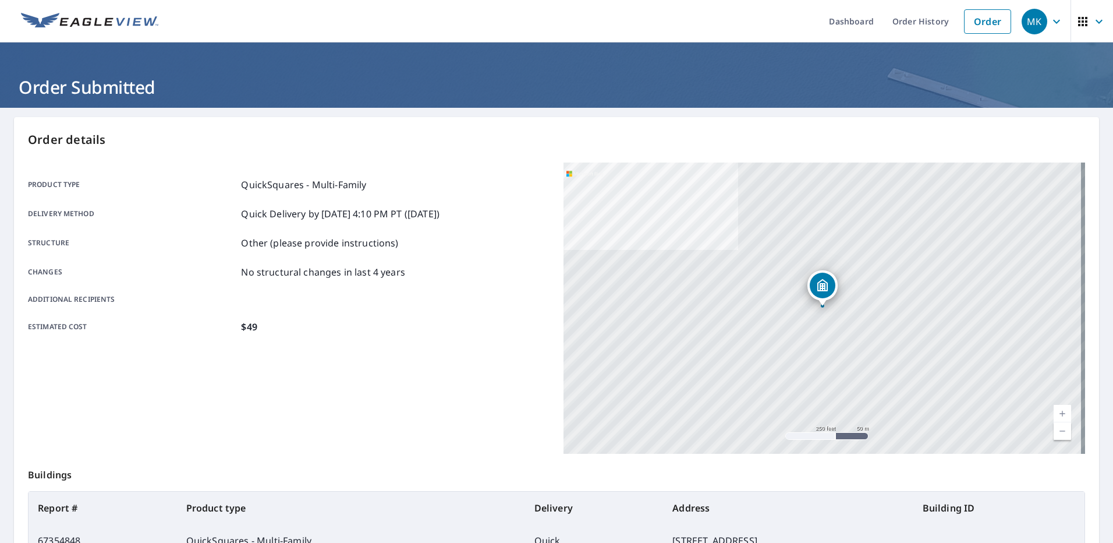
click at [1053, 21] on icon "button" at bounding box center [1056, 21] width 7 height 4
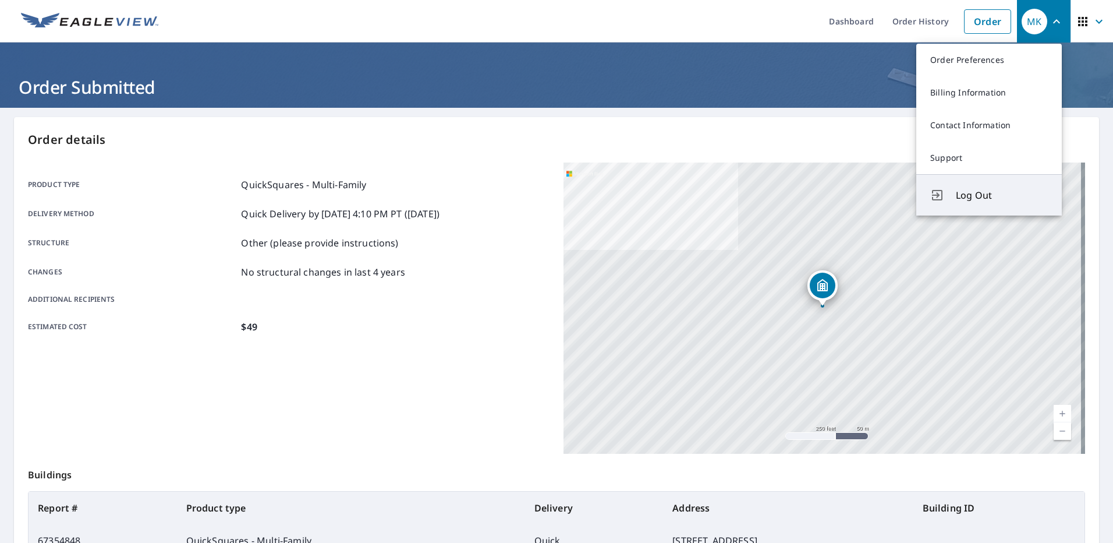
click at [980, 195] on span "Log Out" at bounding box center [1002, 195] width 92 height 14
